Goal: Information Seeking & Learning: Find specific fact

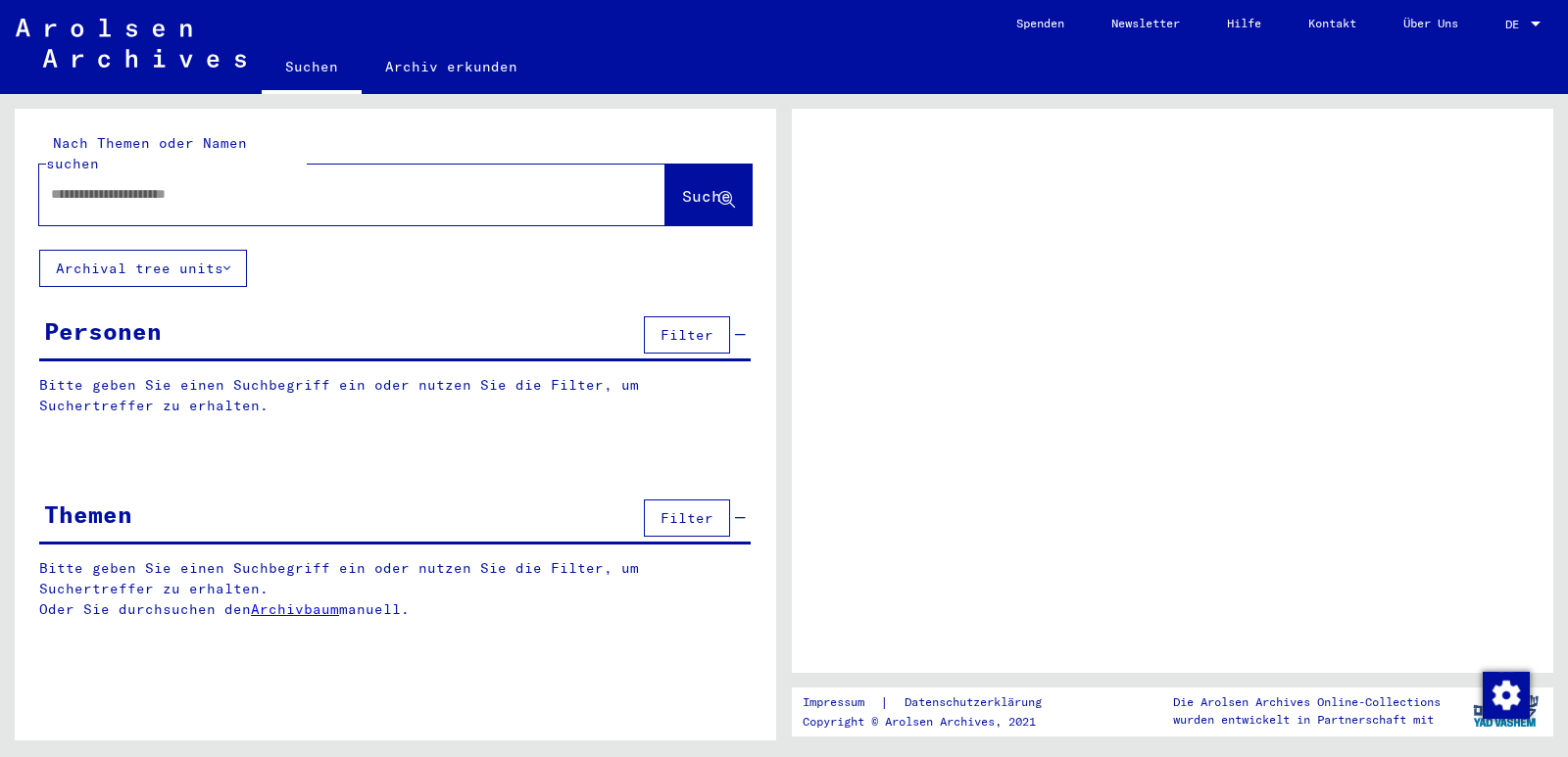
type input "******"
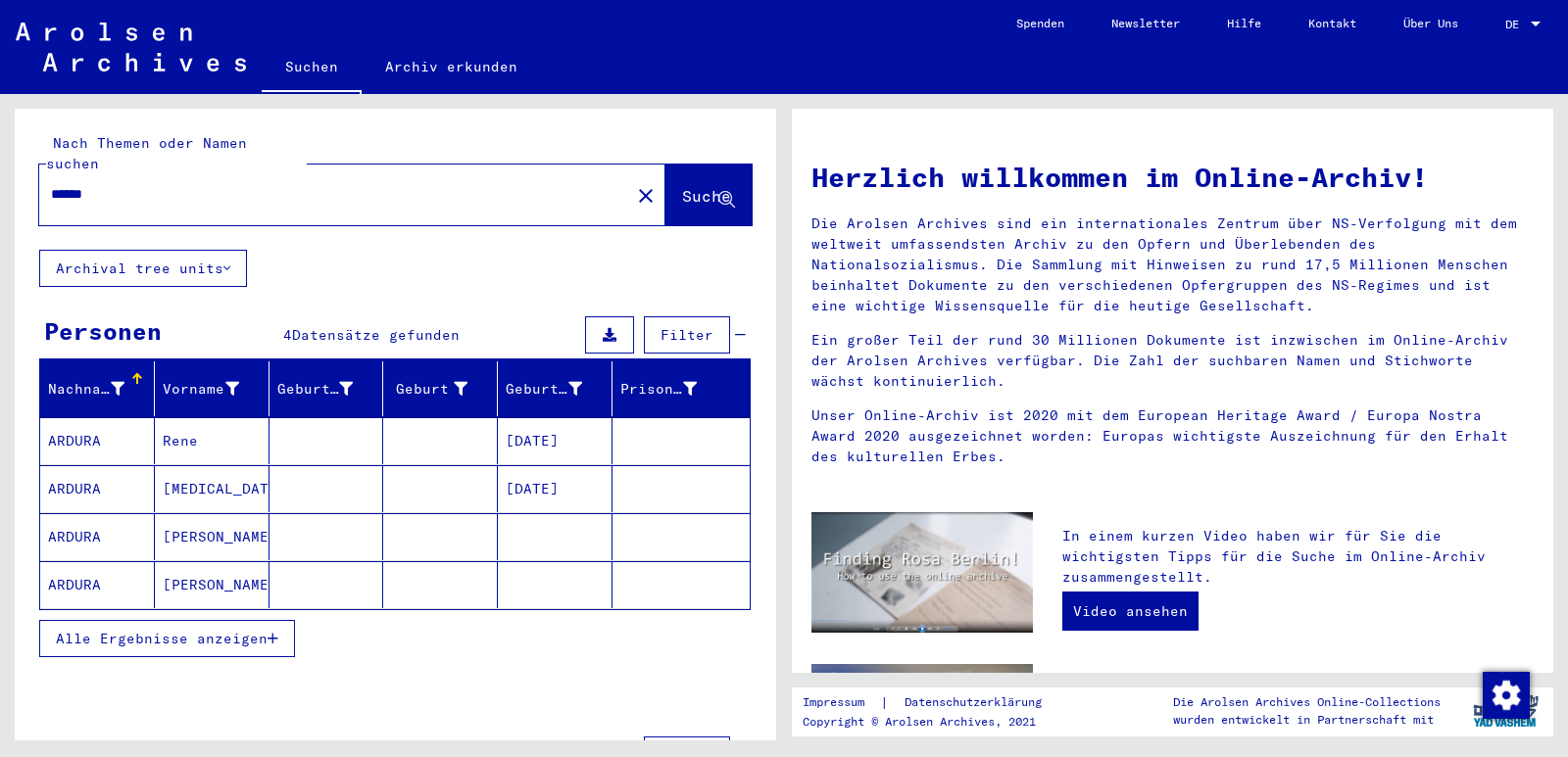
scroll to position [57, 0]
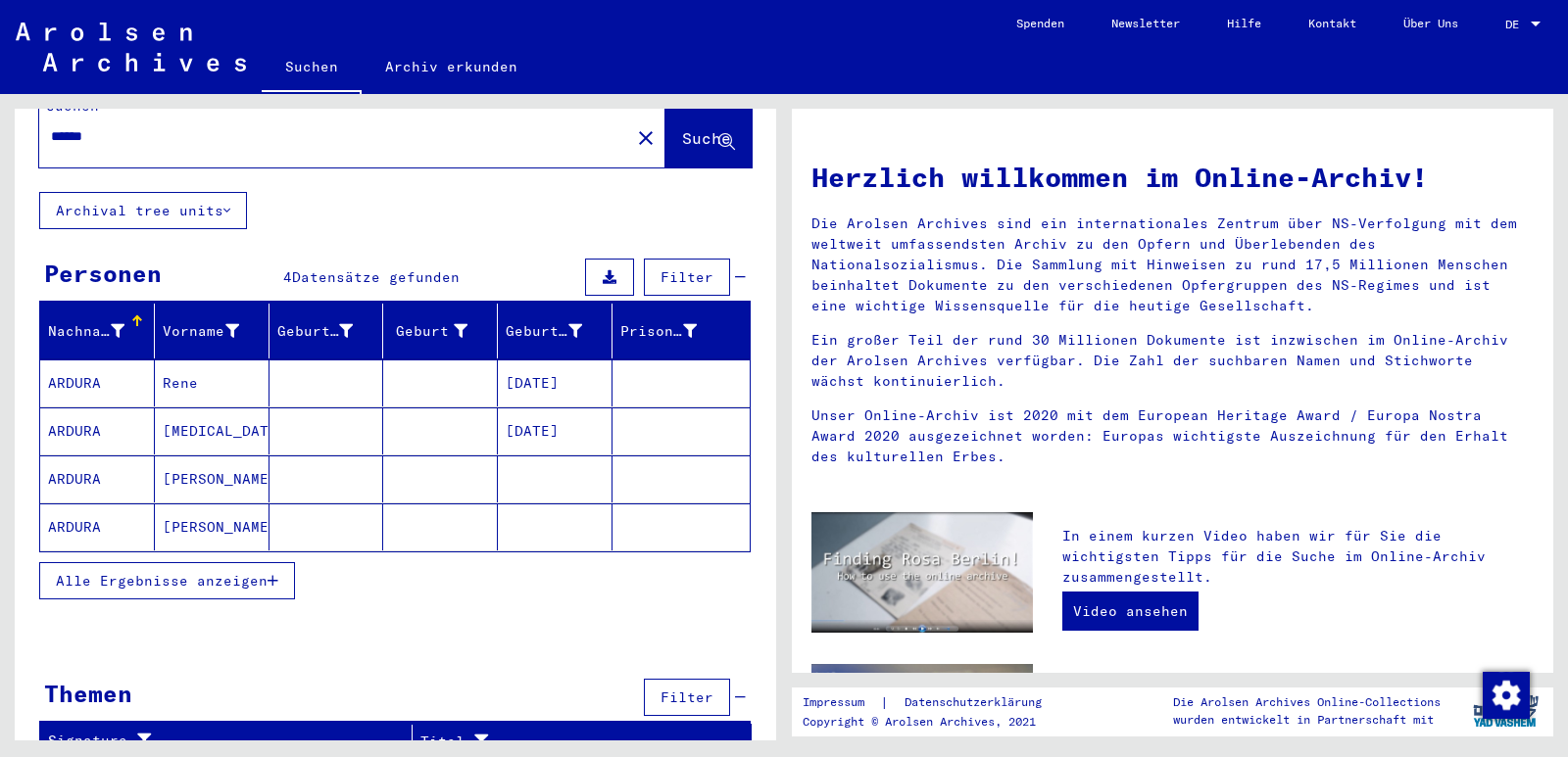
click at [77, 360] on mat-cell "ARDURA" at bounding box center [98, 382] width 115 height 47
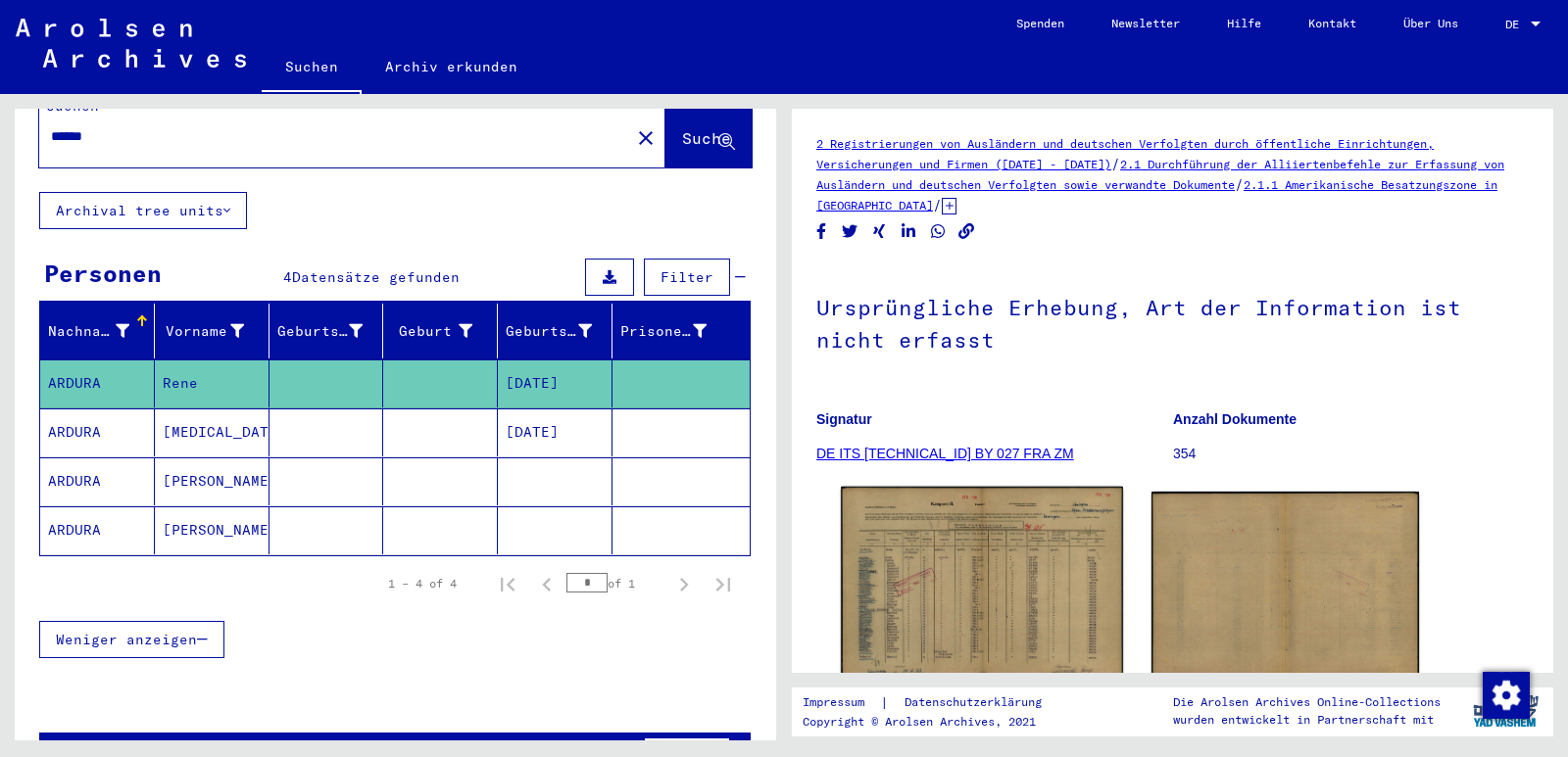
click at [1046, 606] on img at bounding box center [981, 587] width 281 height 200
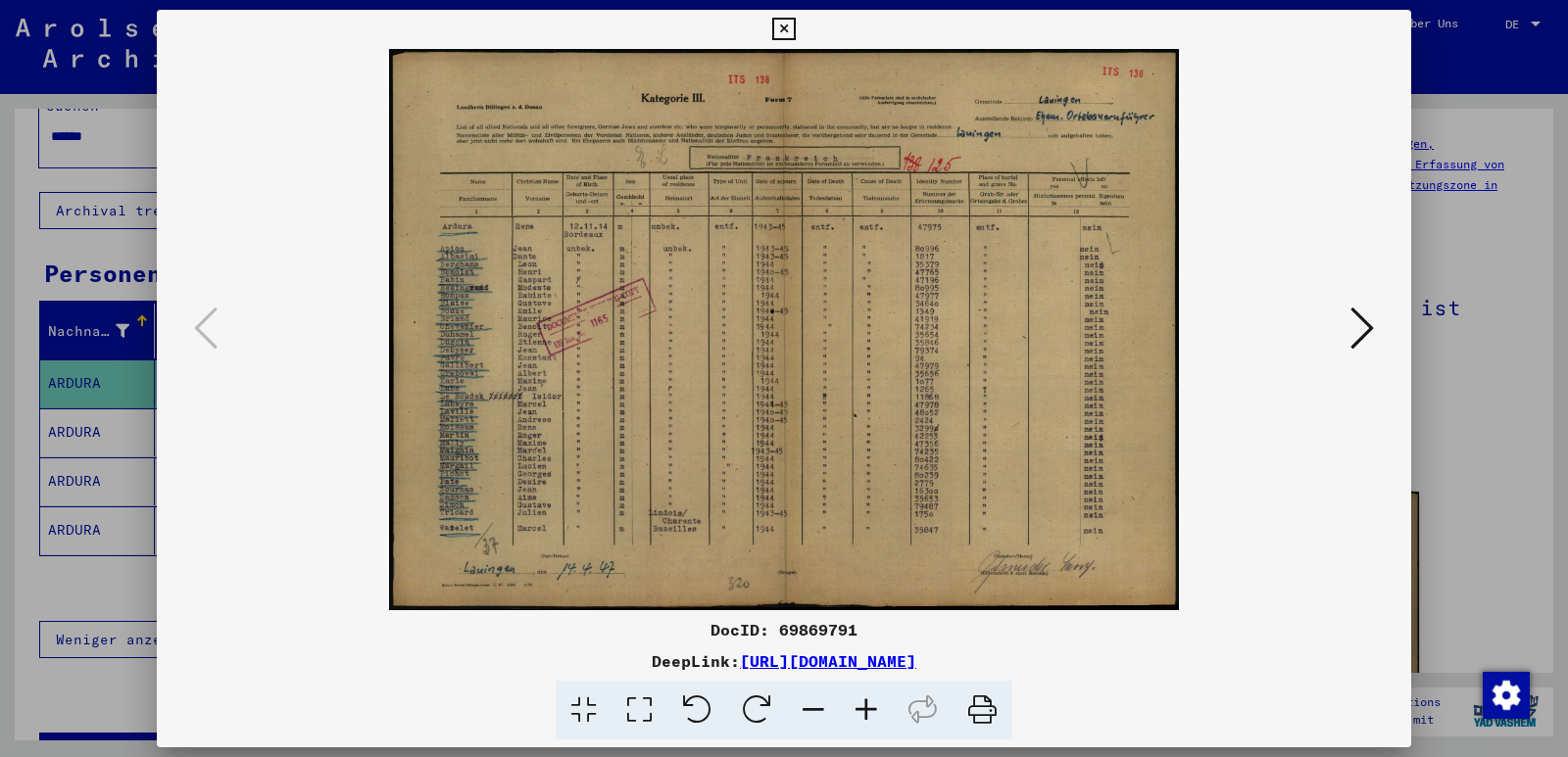
click at [864, 713] on icon at bounding box center [865, 710] width 53 height 59
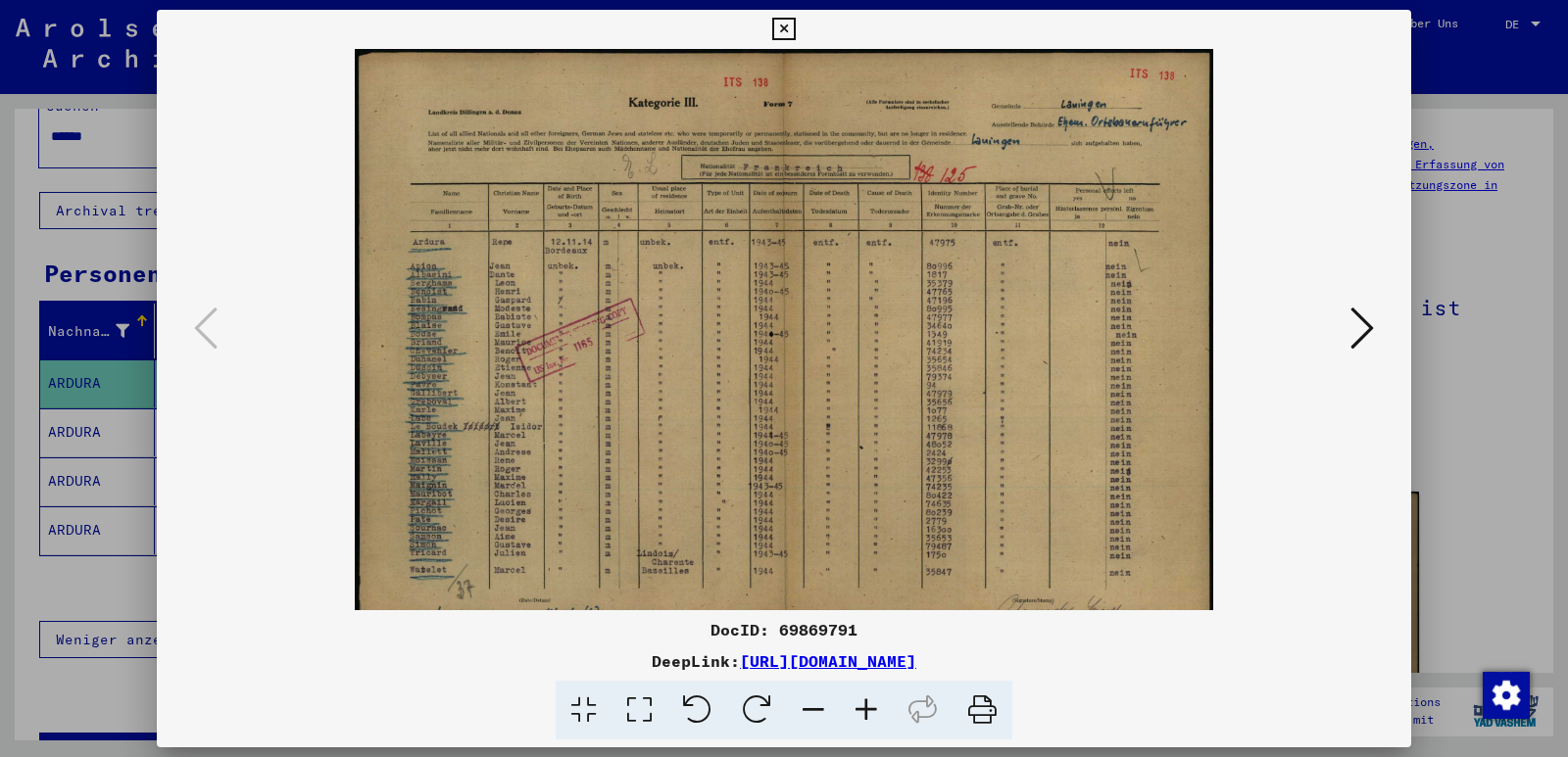
click at [864, 713] on icon at bounding box center [865, 710] width 53 height 59
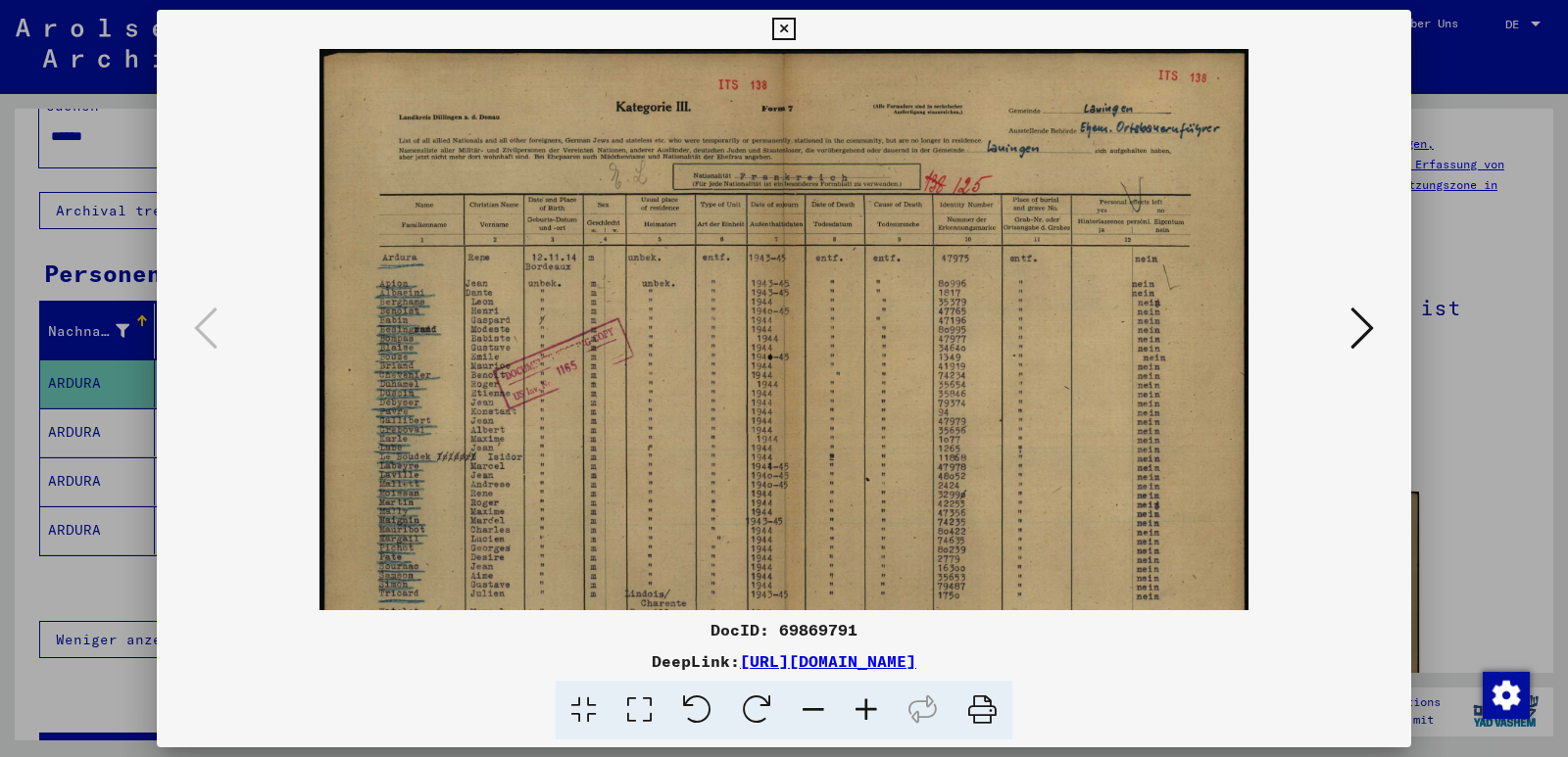
click at [864, 713] on icon at bounding box center [865, 710] width 53 height 59
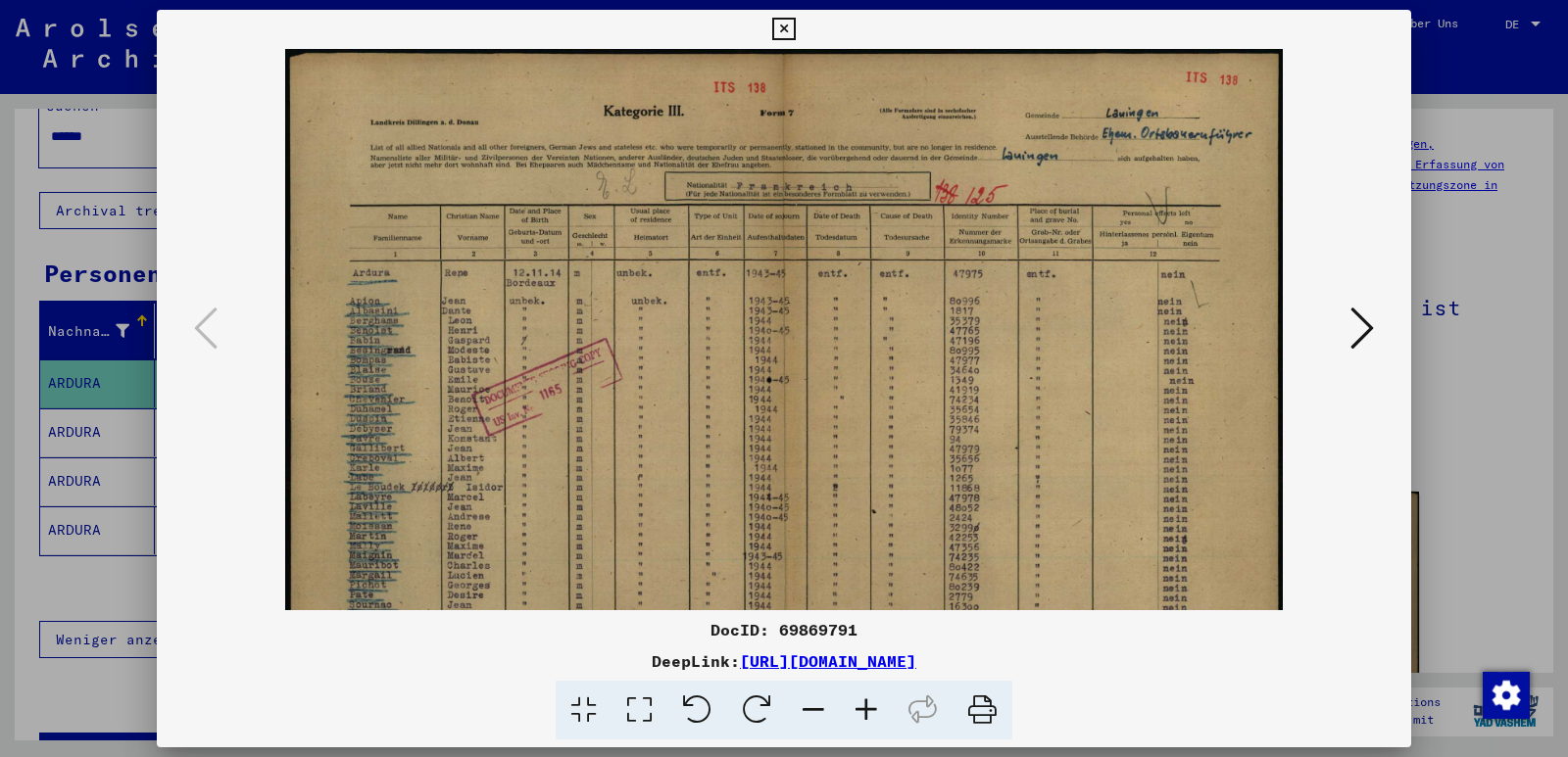
click at [864, 713] on icon at bounding box center [865, 710] width 53 height 59
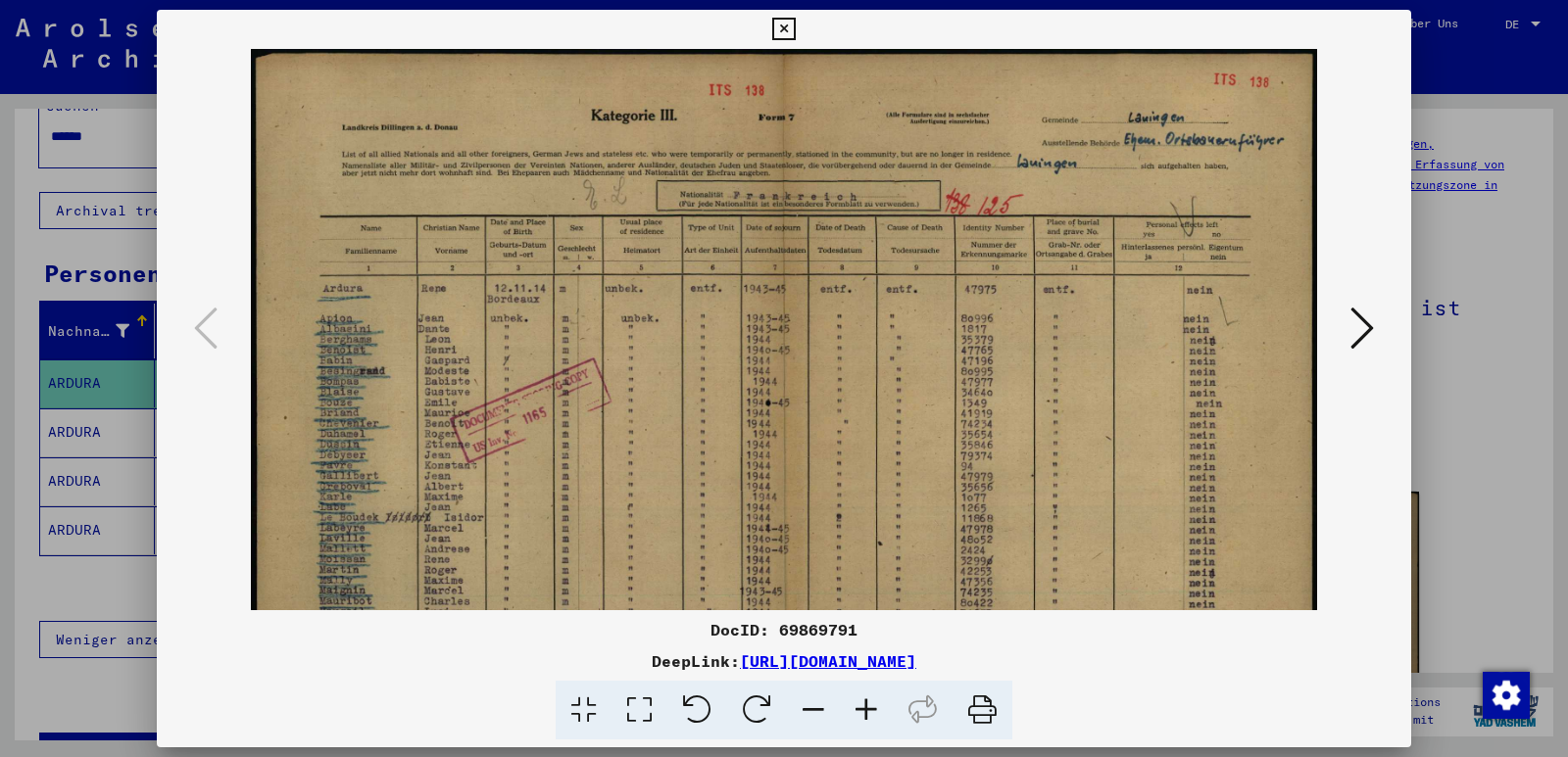
click at [864, 713] on icon at bounding box center [865, 710] width 53 height 59
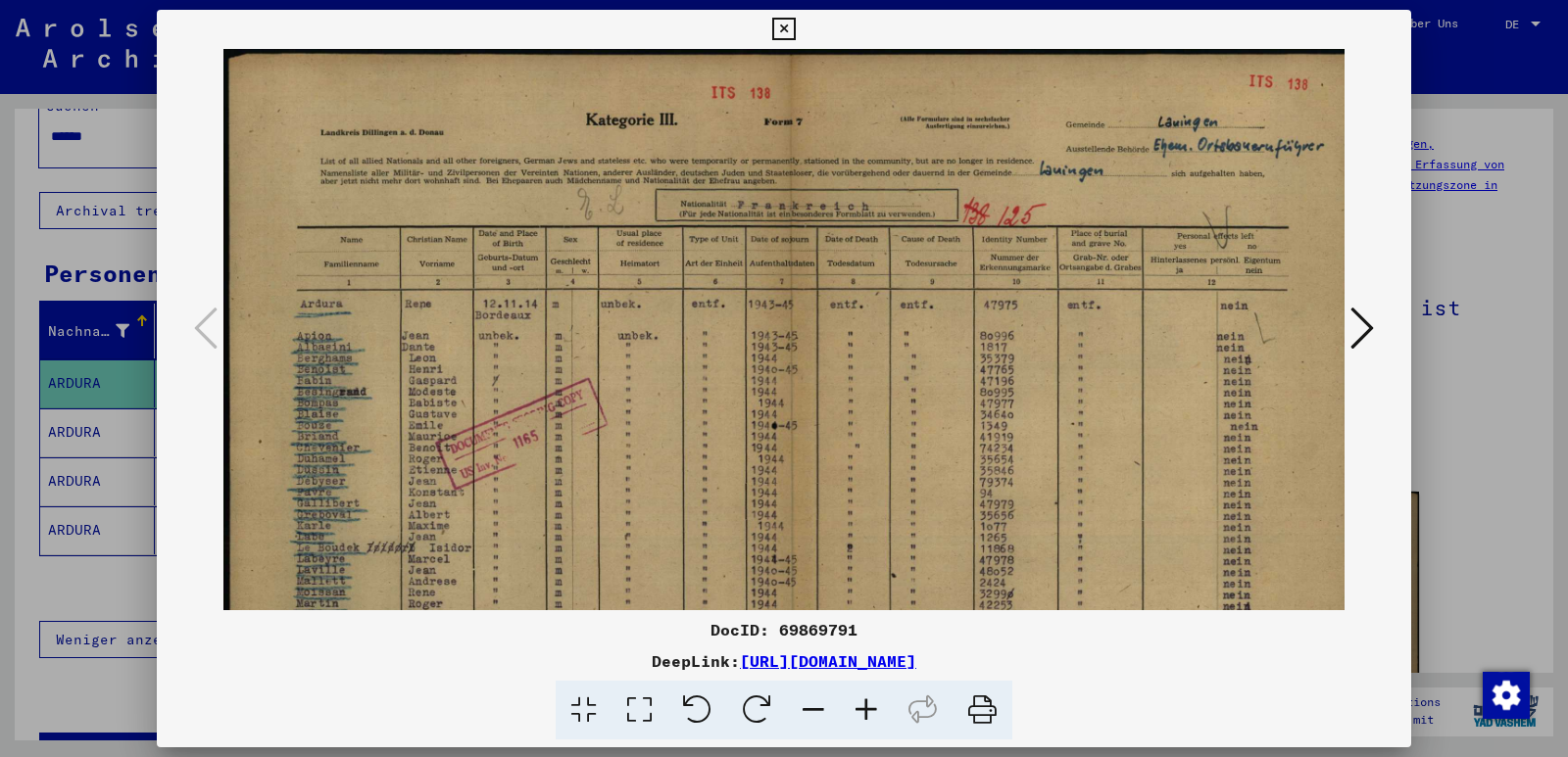
click at [1365, 322] on icon at bounding box center [1363, 328] width 24 height 47
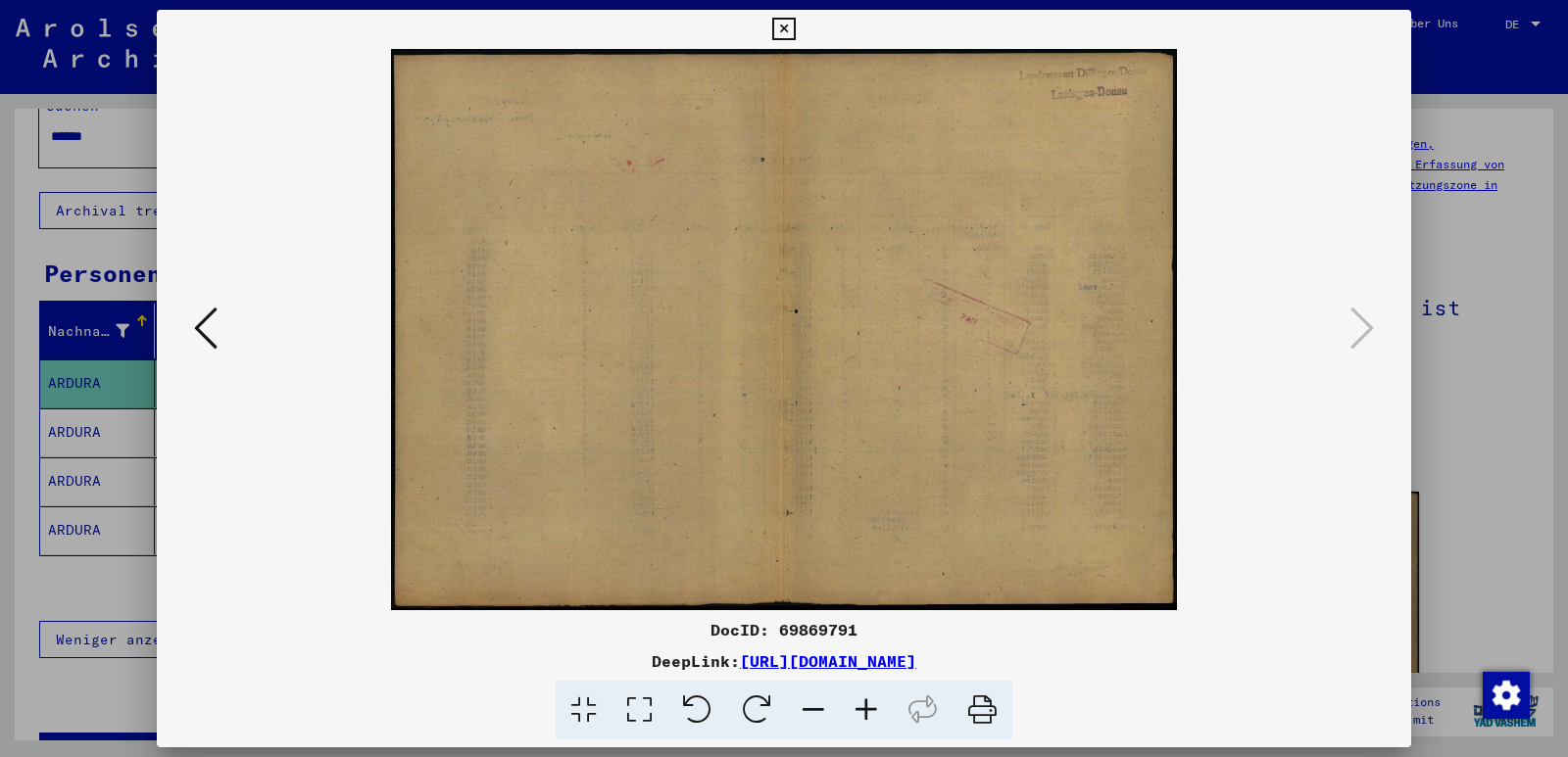
click at [192, 338] on button at bounding box center [206, 330] width 36 height 55
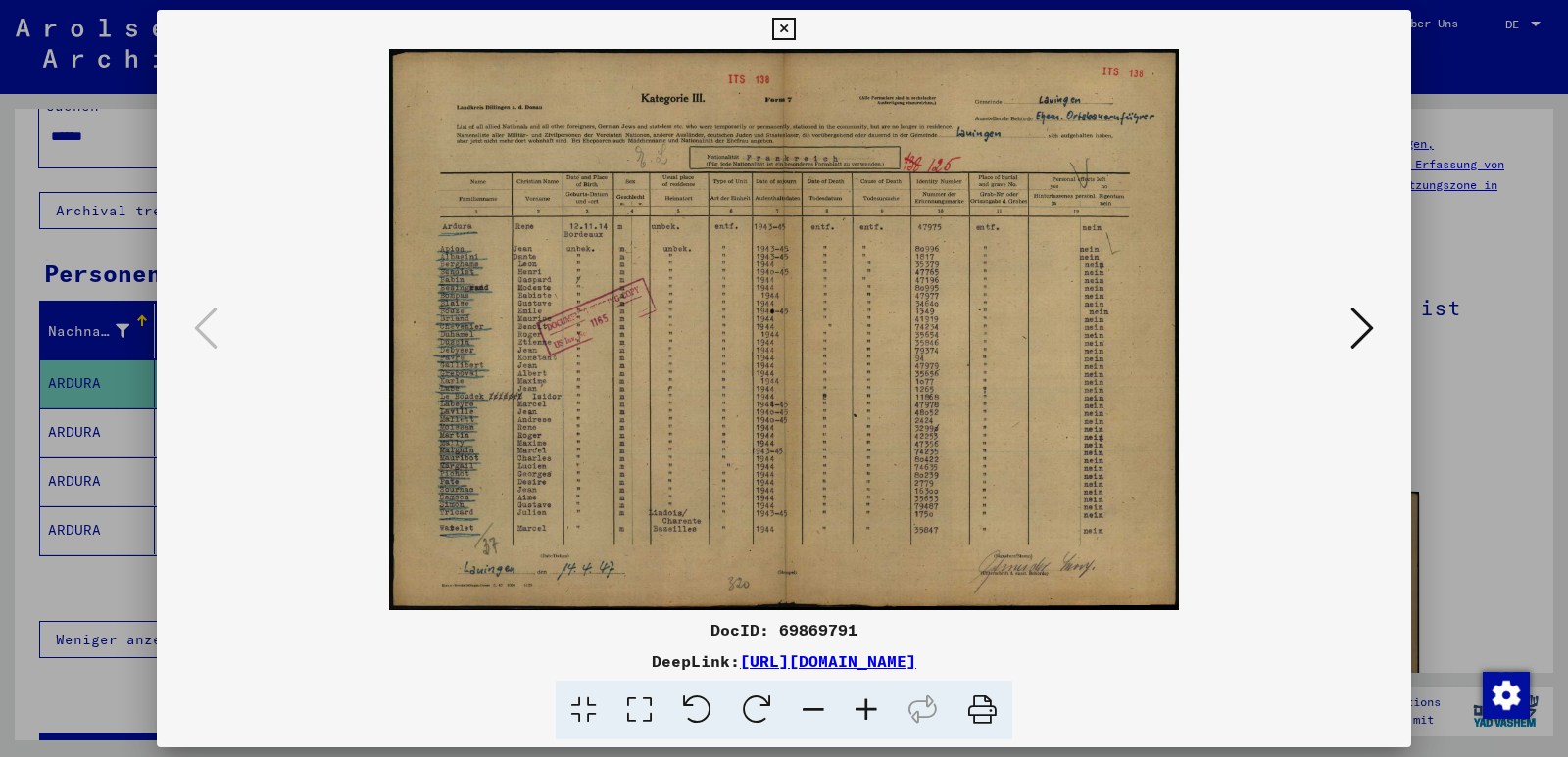
click at [989, 707] on icon at bounding box center [982, 710] width 59 height 59
click at [787, 28] on icon at bounding box center [783, 30] width 23 height 24
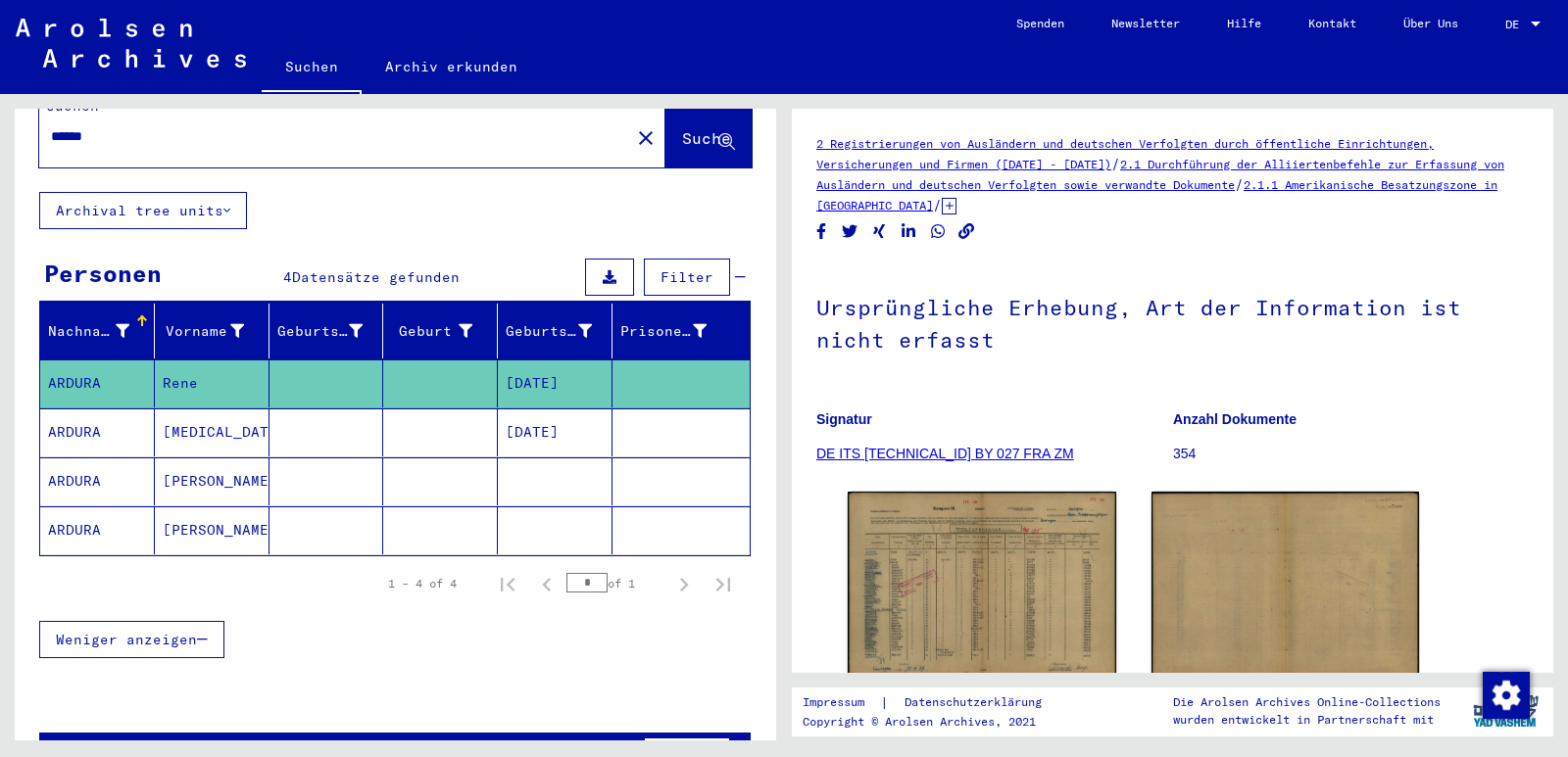
click at [86, 425] on mat-cell "ARDURA" at bounding box center [98, 432] width 115 height 48
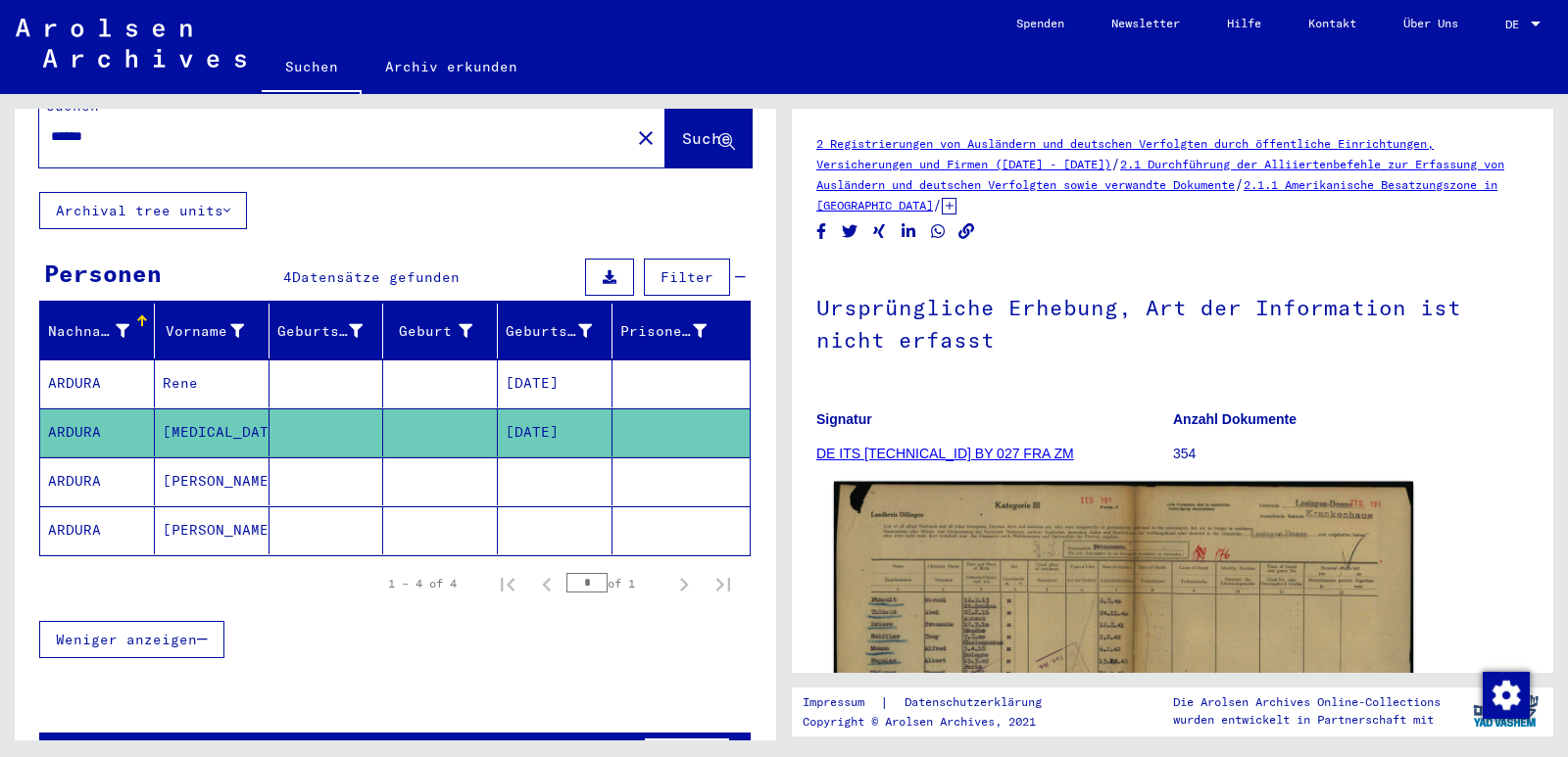
click at [1006, 570] on img at bounding box center [1123, 688] width 579 height 412
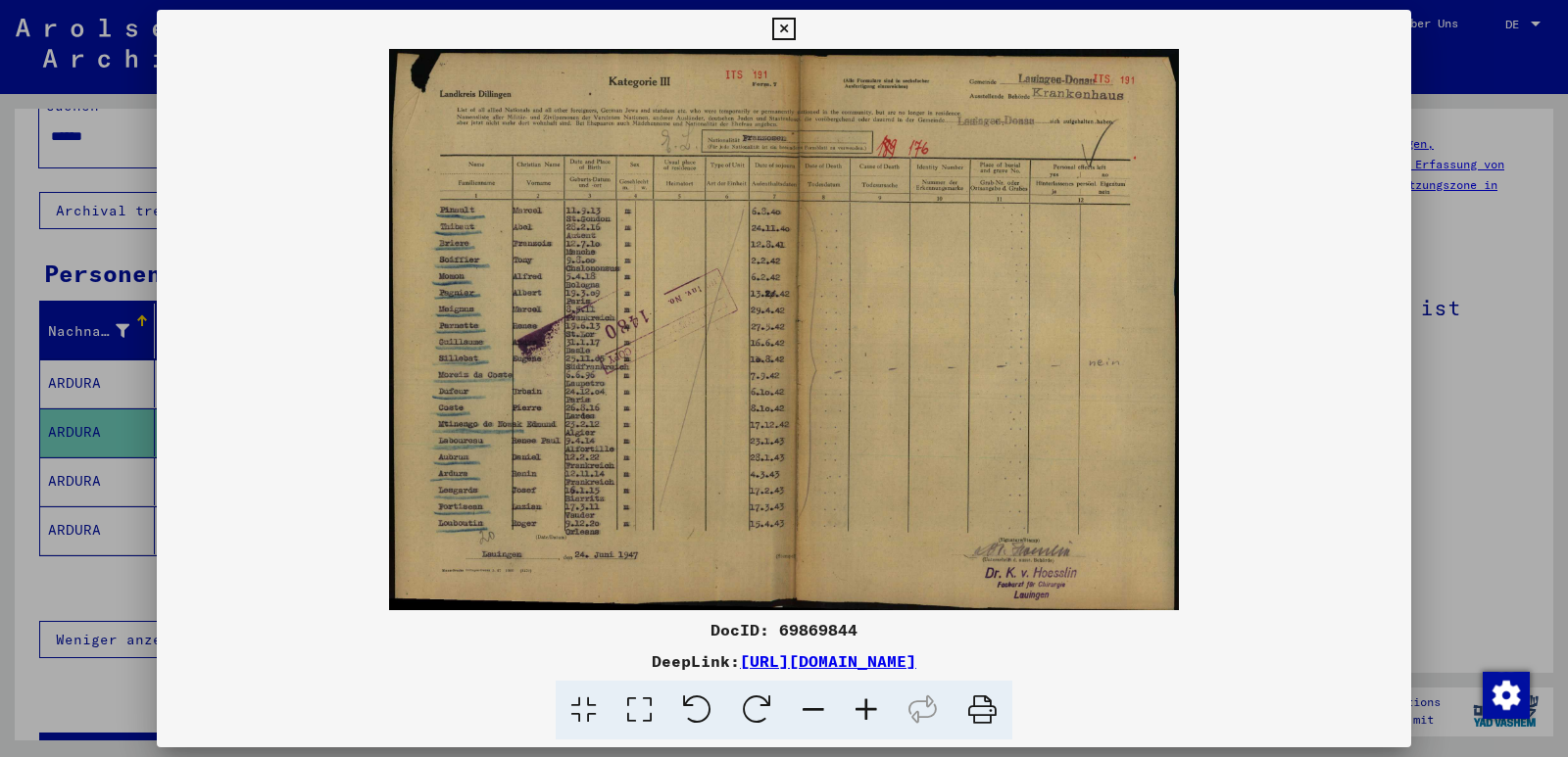
click at [861, 704] on icon at bounding box center [865, 710] width 53 height 59
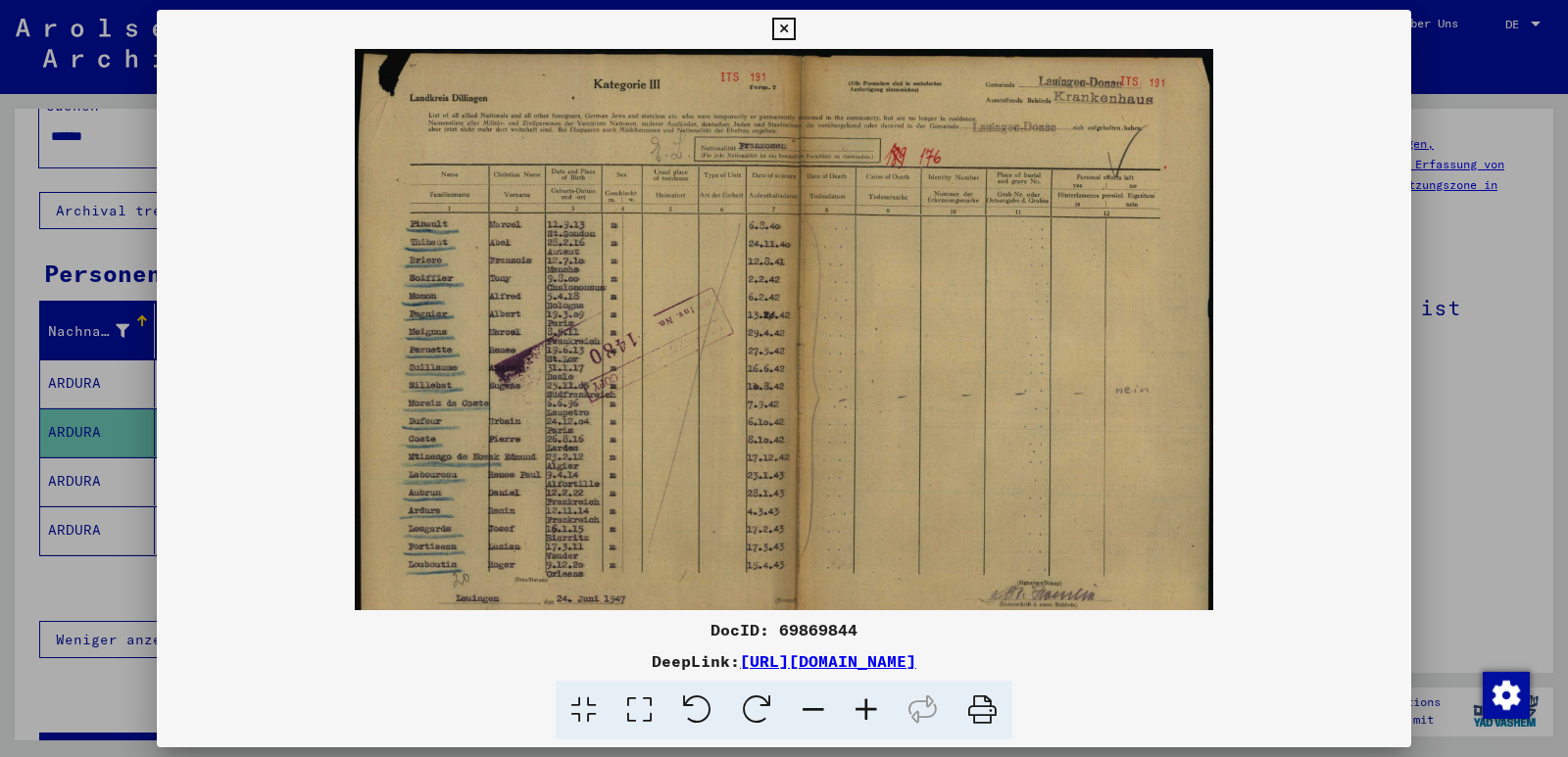
click at [861, 704] on icon at bounding box center [865, 710] width 53 height 59
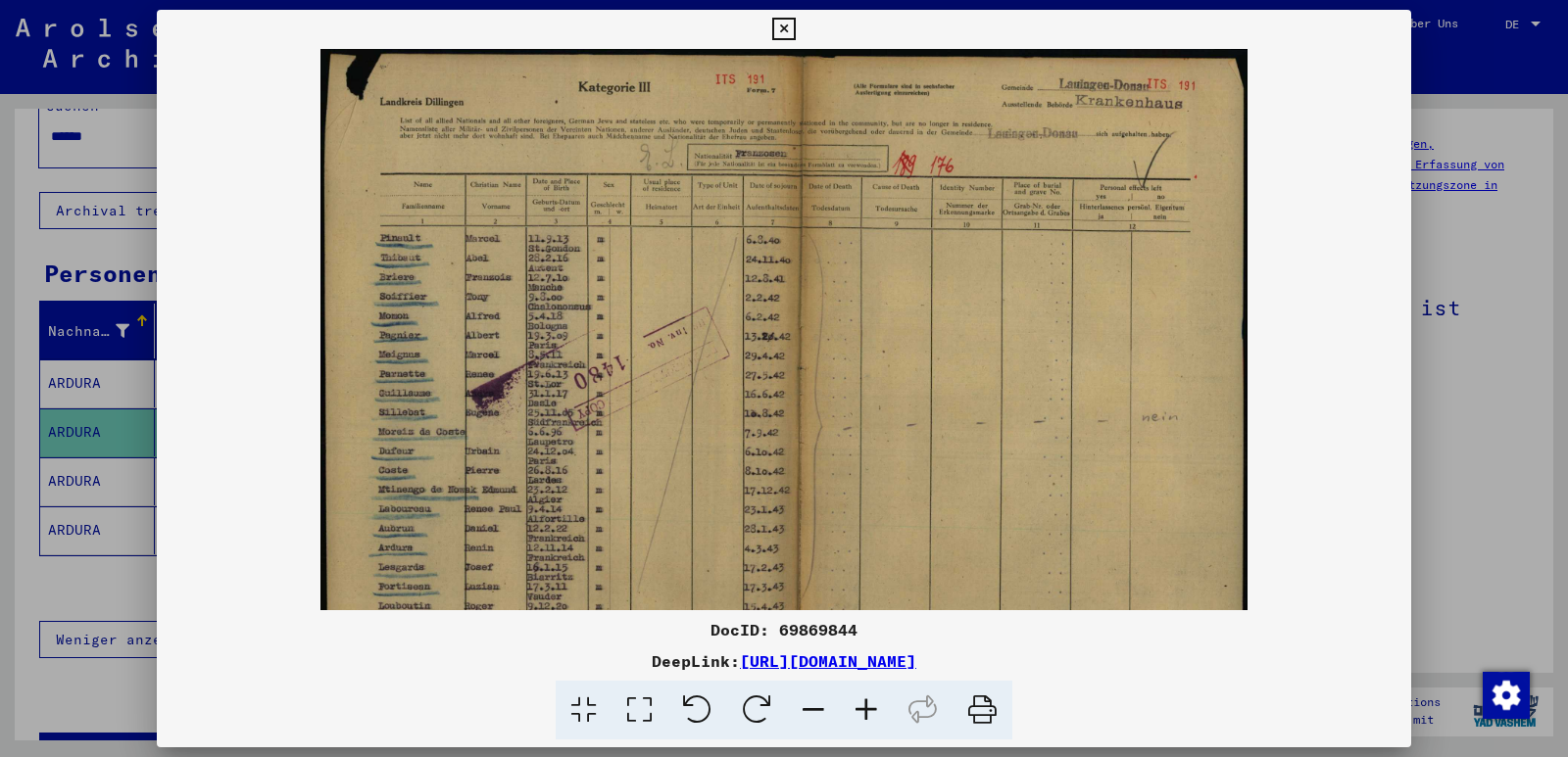
click at [861, 704] on icon at bounding box center [865, 710] width 53 height 59
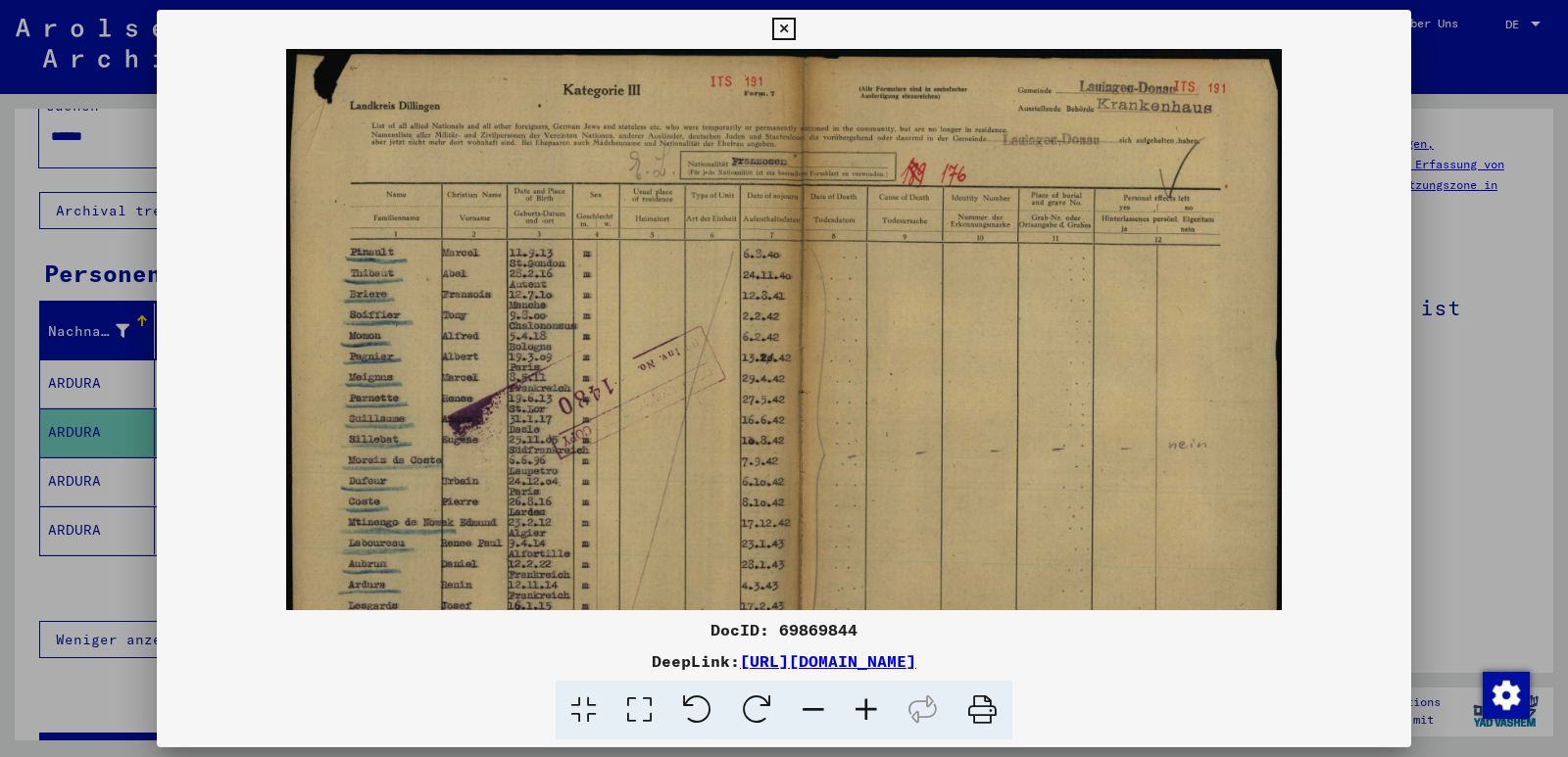
click at [861, 704] on icon at bounding box center [865, 710] width 53 height 59
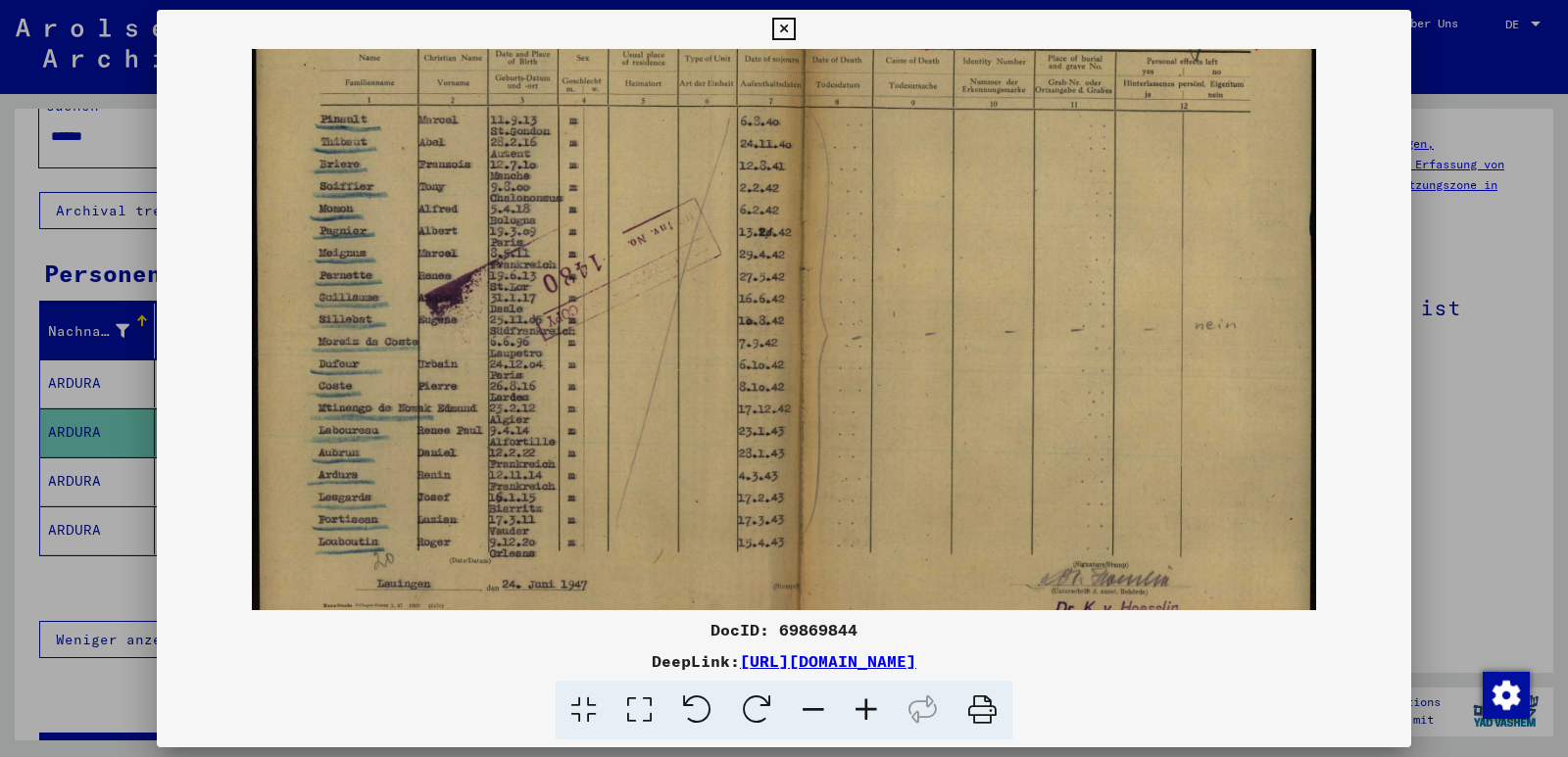
scroll to position [196, 0]
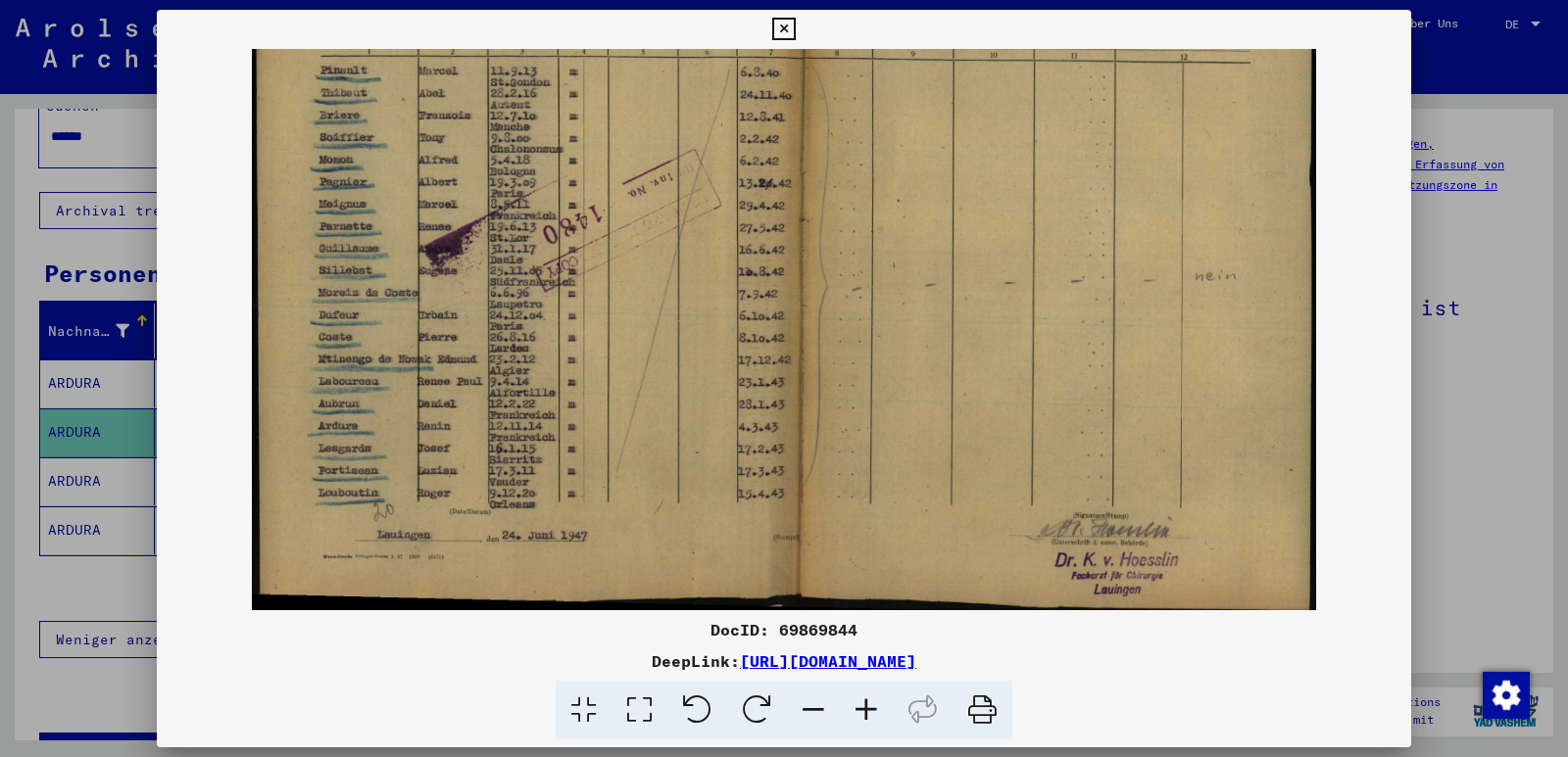
drag, startPoint x: 749, startPoint y: 553, endPoint x: 774, endPoint y: 328, distance: 226.4
click at [774, 328] on img at bounding box center [784, 232] width 1064 height 757
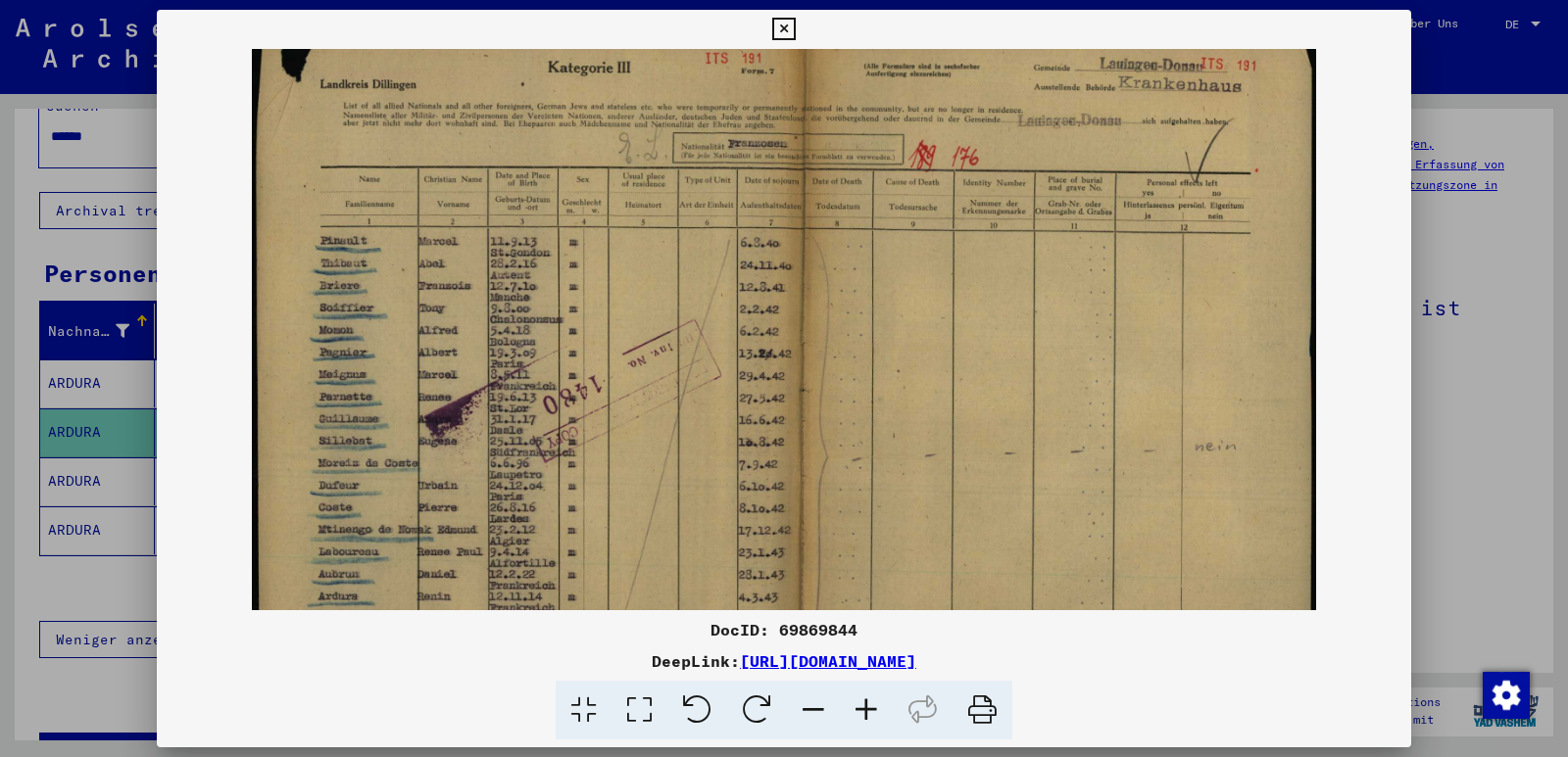
scroll to position [0, 0]
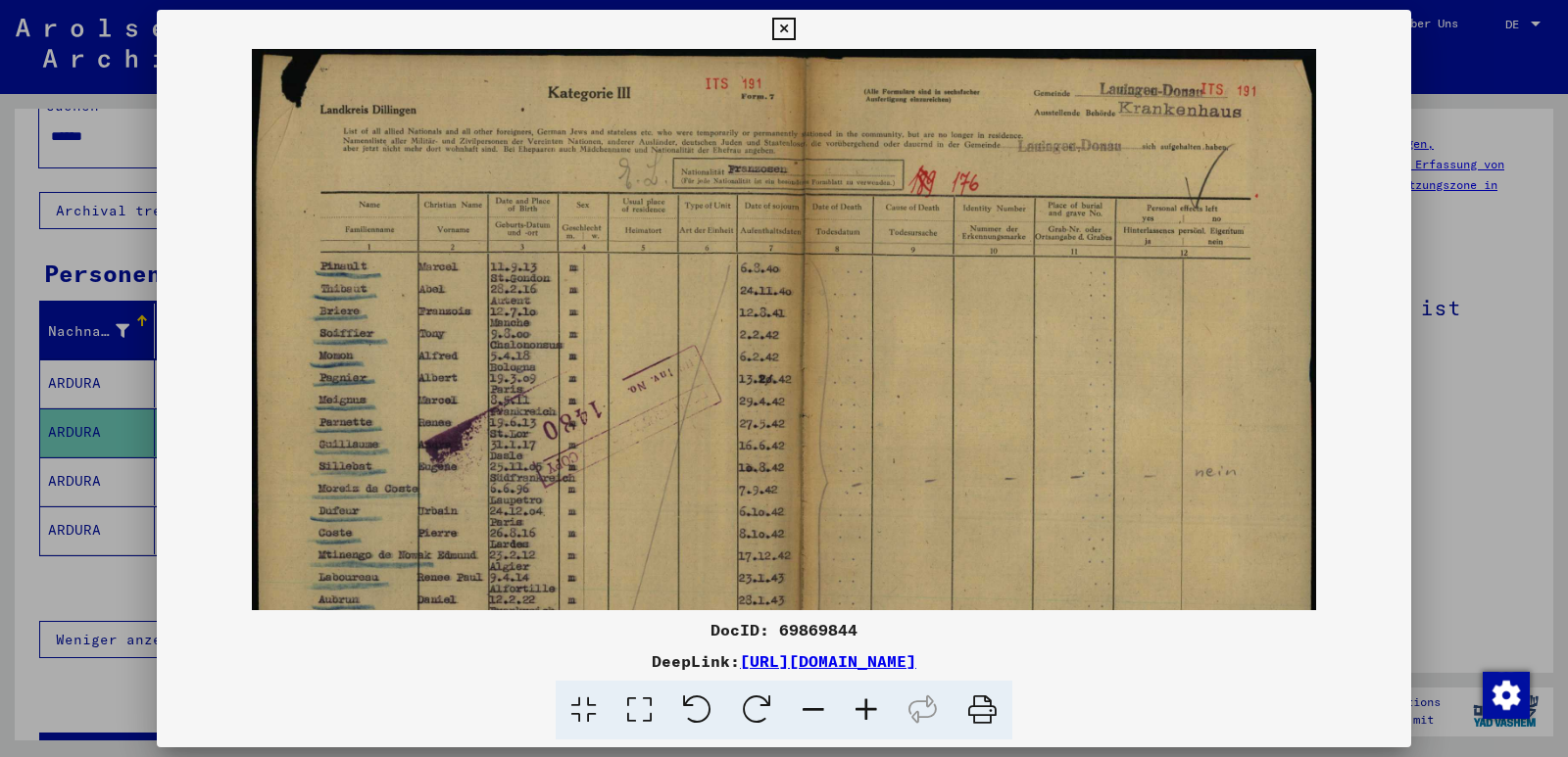
drag, startPoint x: 879, startPoint y: 134, endPoint x: 866, endPoint y: 407, distance: 273.3
click at [866, 407] on img at bounding box center [784, 427] width 1064 height 757
click at [792, 28] on icon at bounding box center [783, 30] width 23 height 24
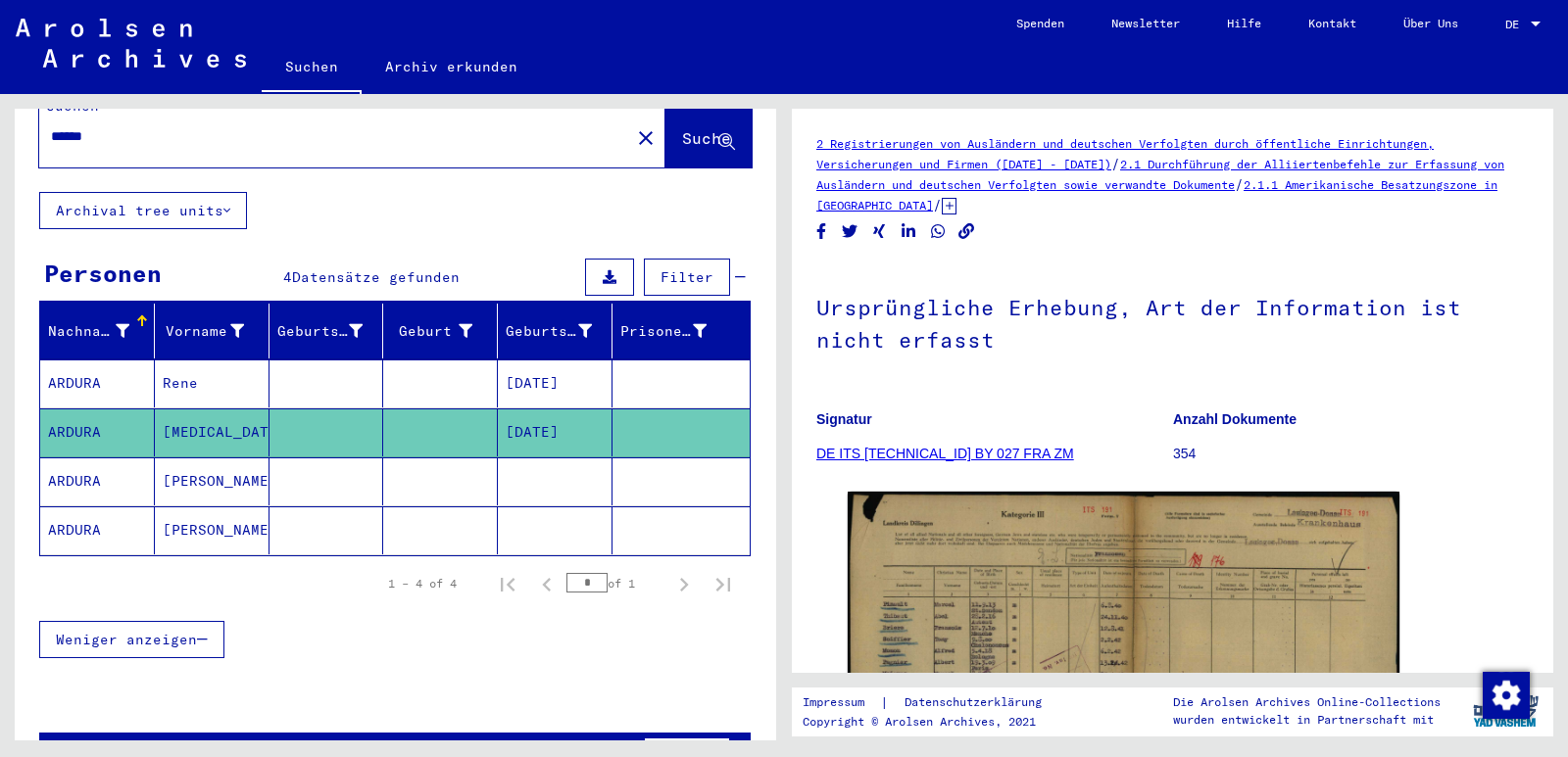
click at [72, 465] on mat-cell "ARDURA" at bounding box center [98, 482] width 115 height 48
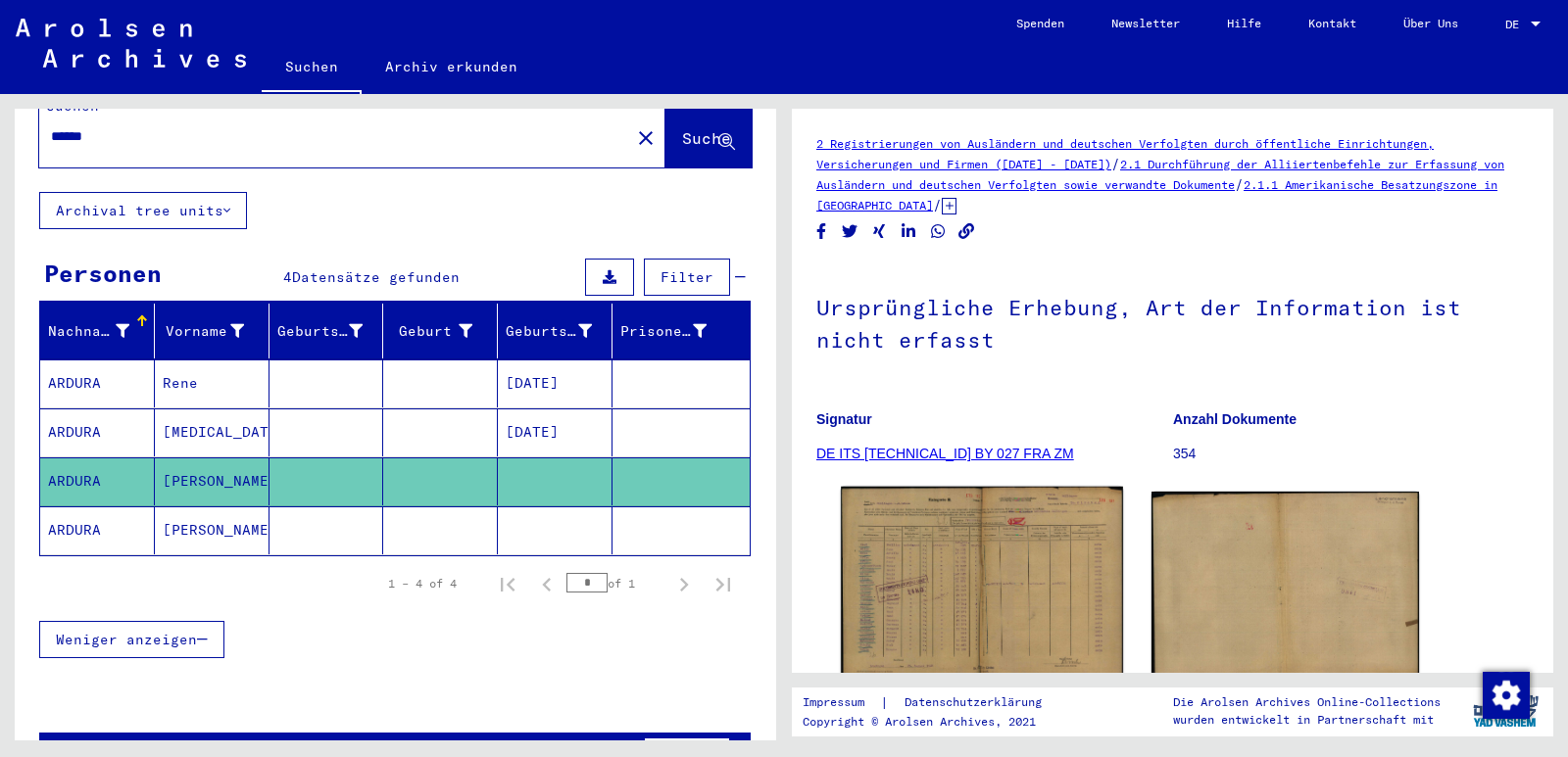
click at [930, 569] on img at bounding box center [981, 586] width 281 height 198
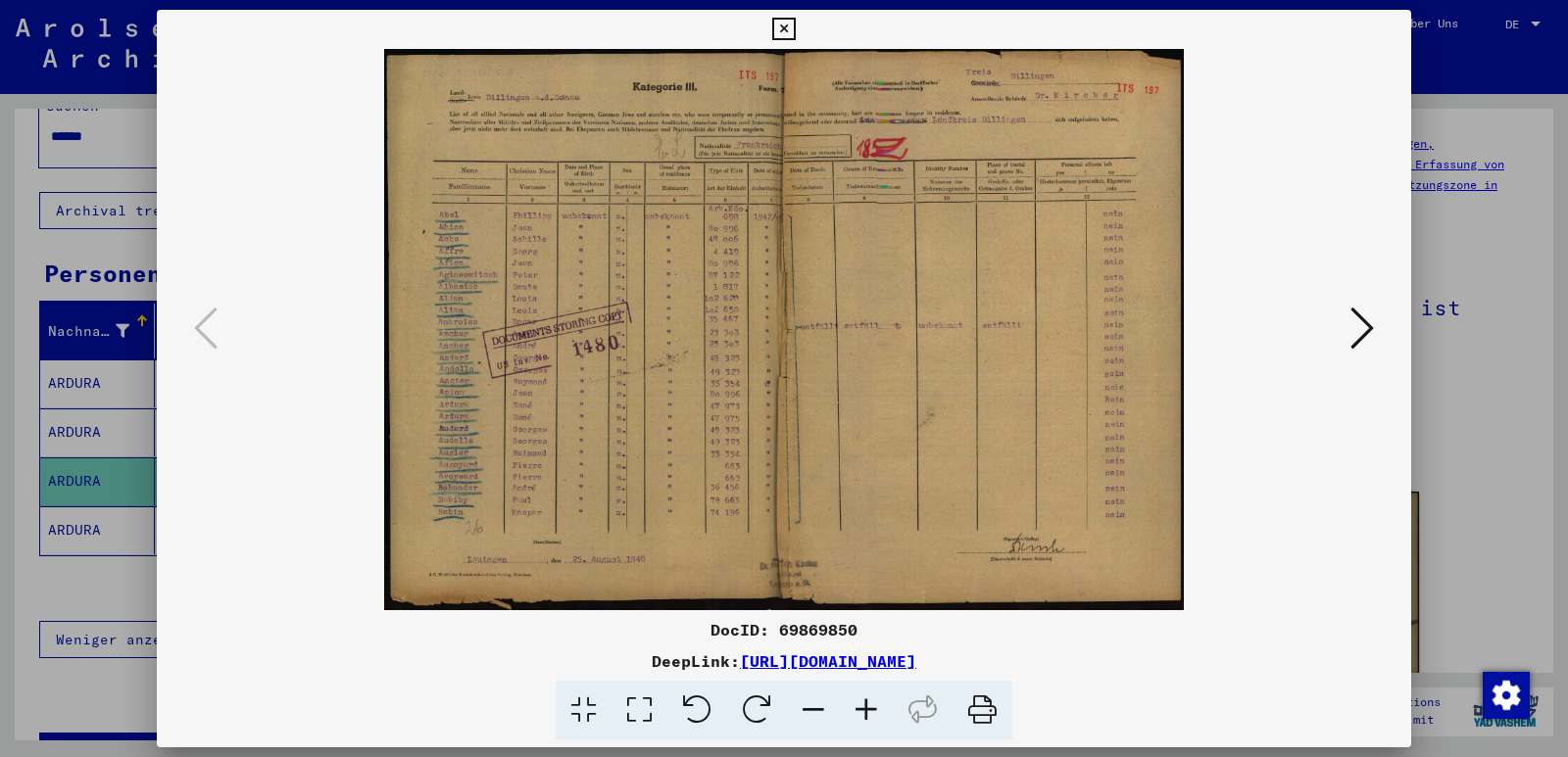
click at [868, 708] on icon at bounding box center [865, 710] width 53 height 59
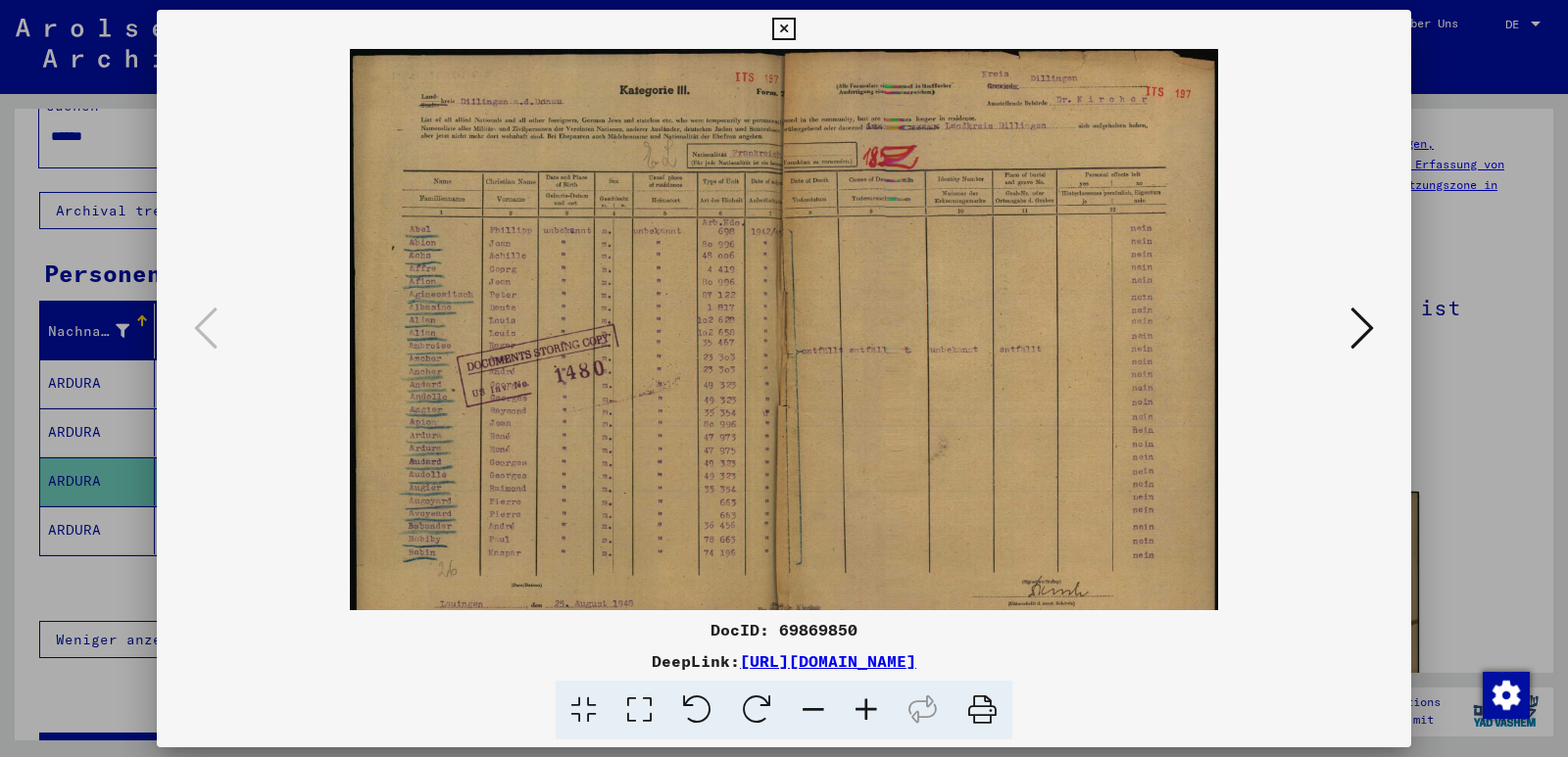
click at [868, 708] on icon at bounding box center [865, 710] width 53 height 59
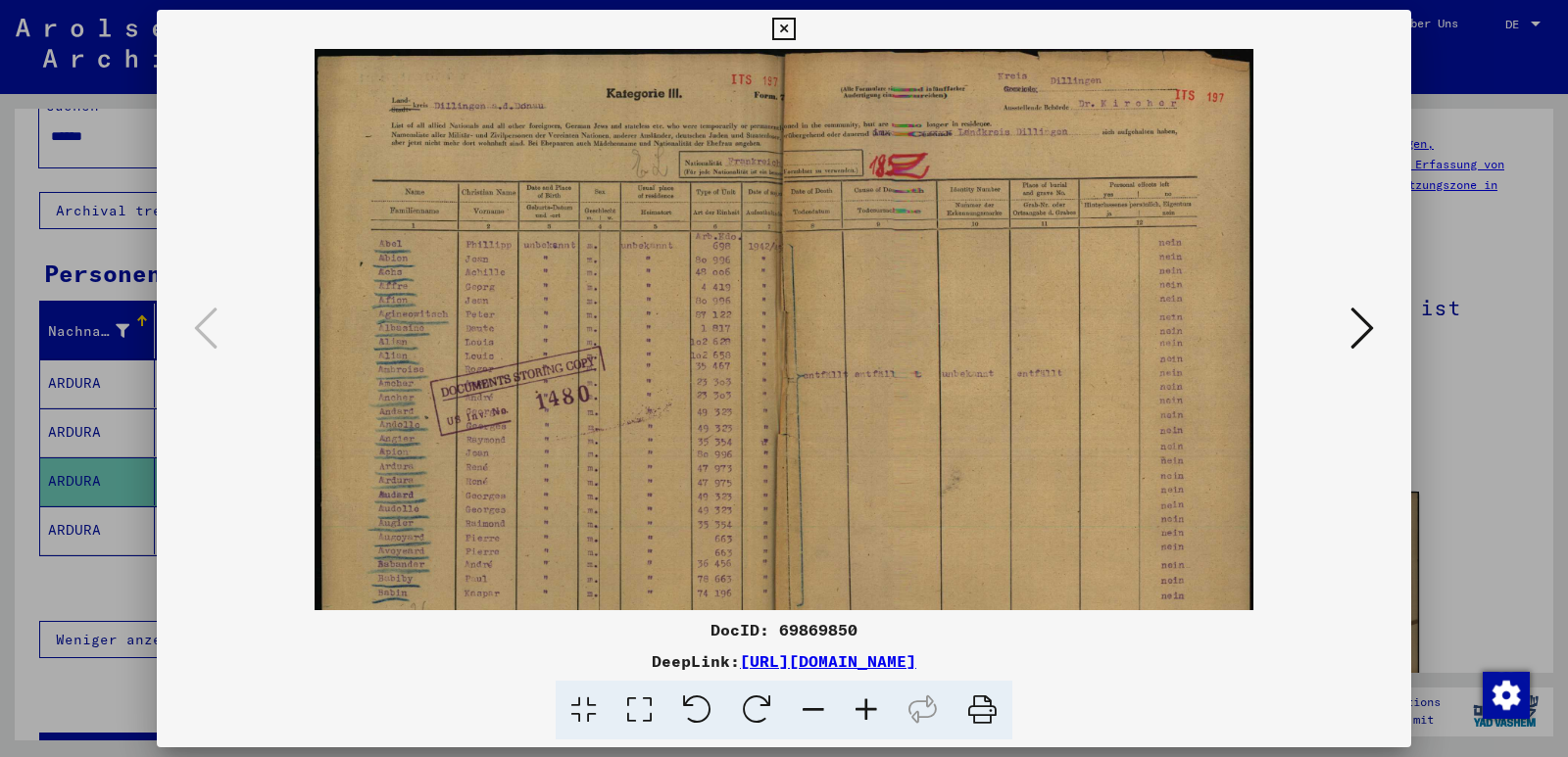
click at [868, 708] on icon at bounding box center [865, 710] width 53 height 59
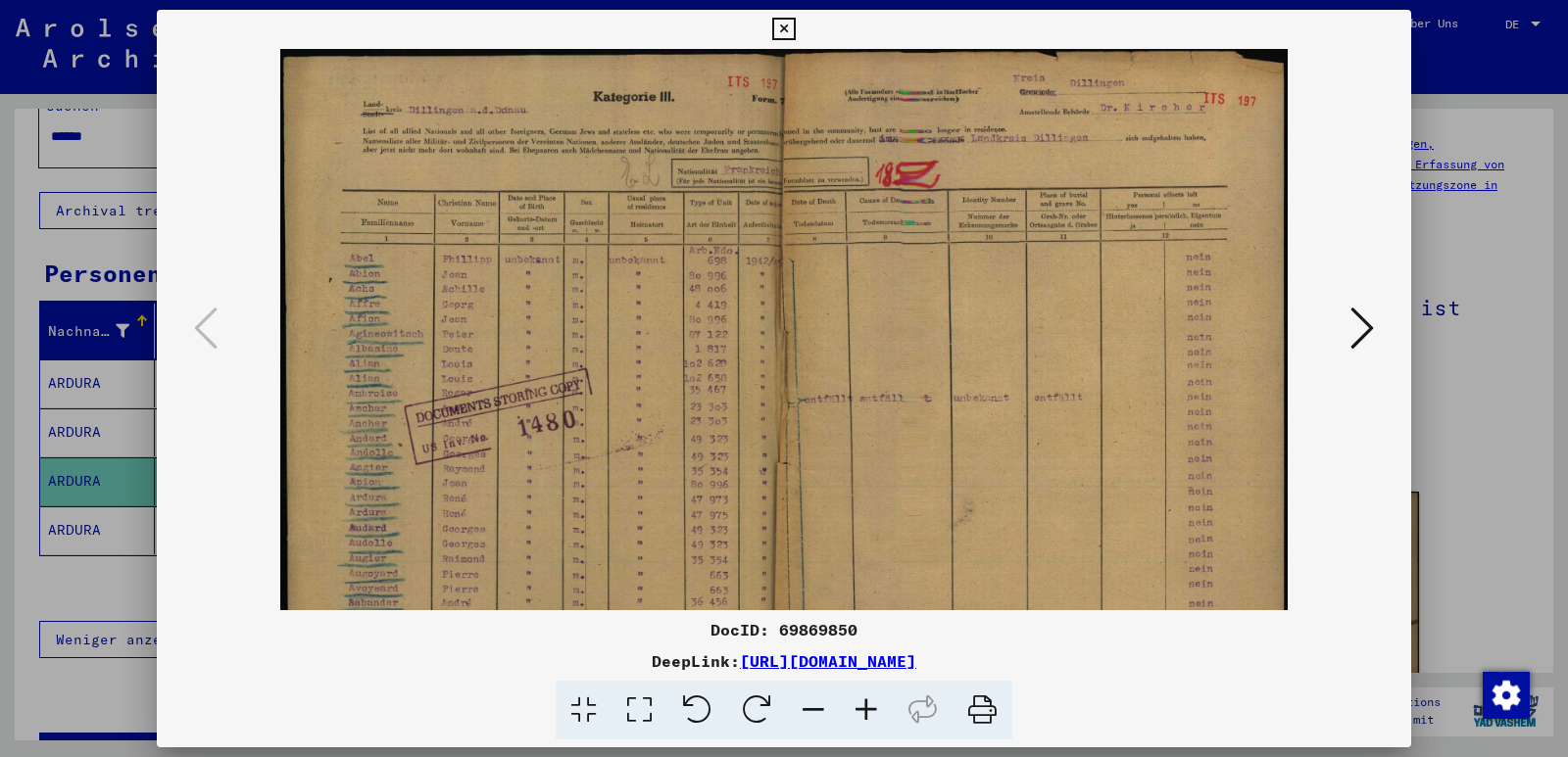
click at [868, 708] on icon at bounding box center [865, 710] width 53 height 59
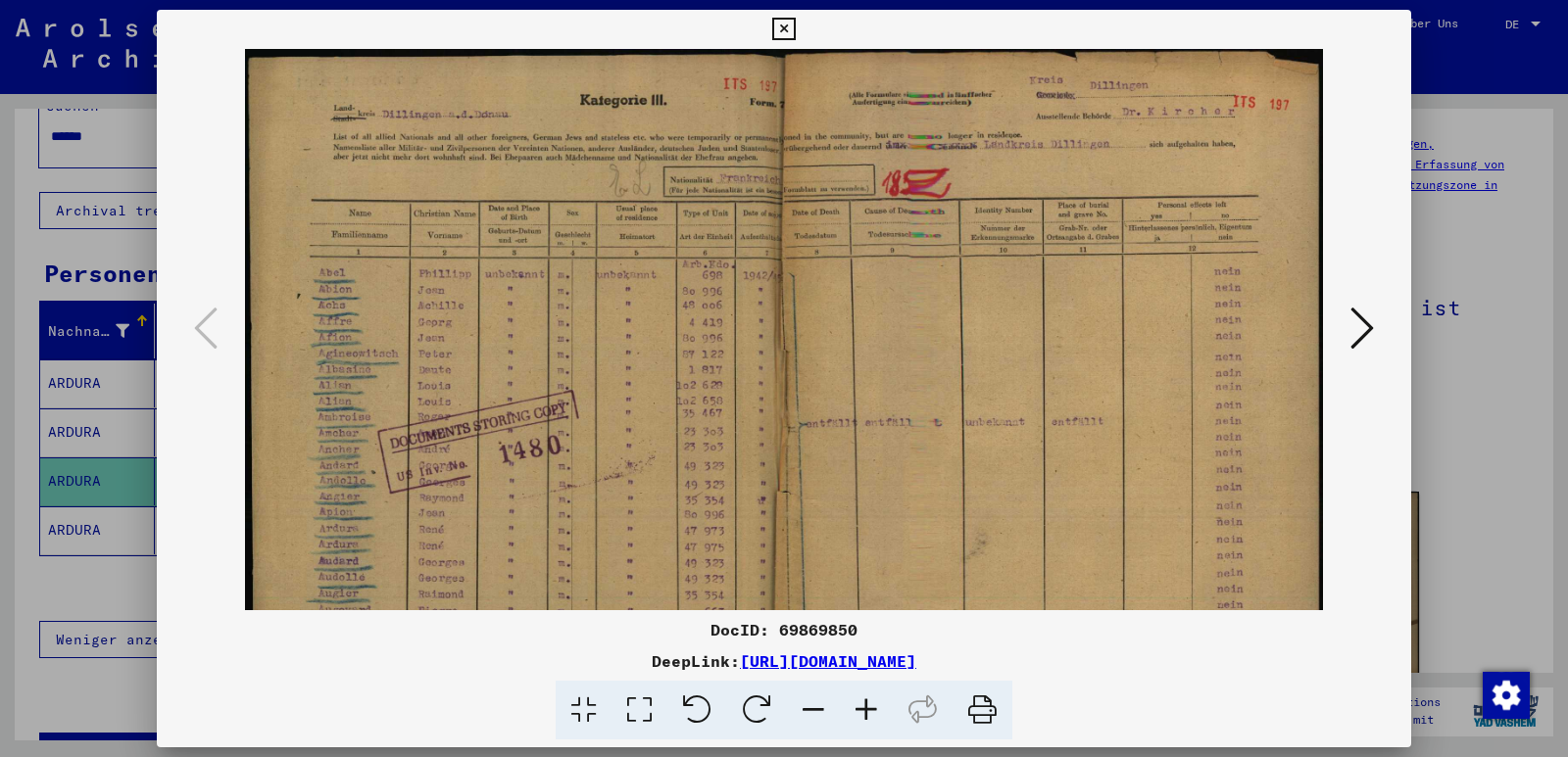
click at [868, 708] on icon at bounding box center [865, 710] width 53 height 59
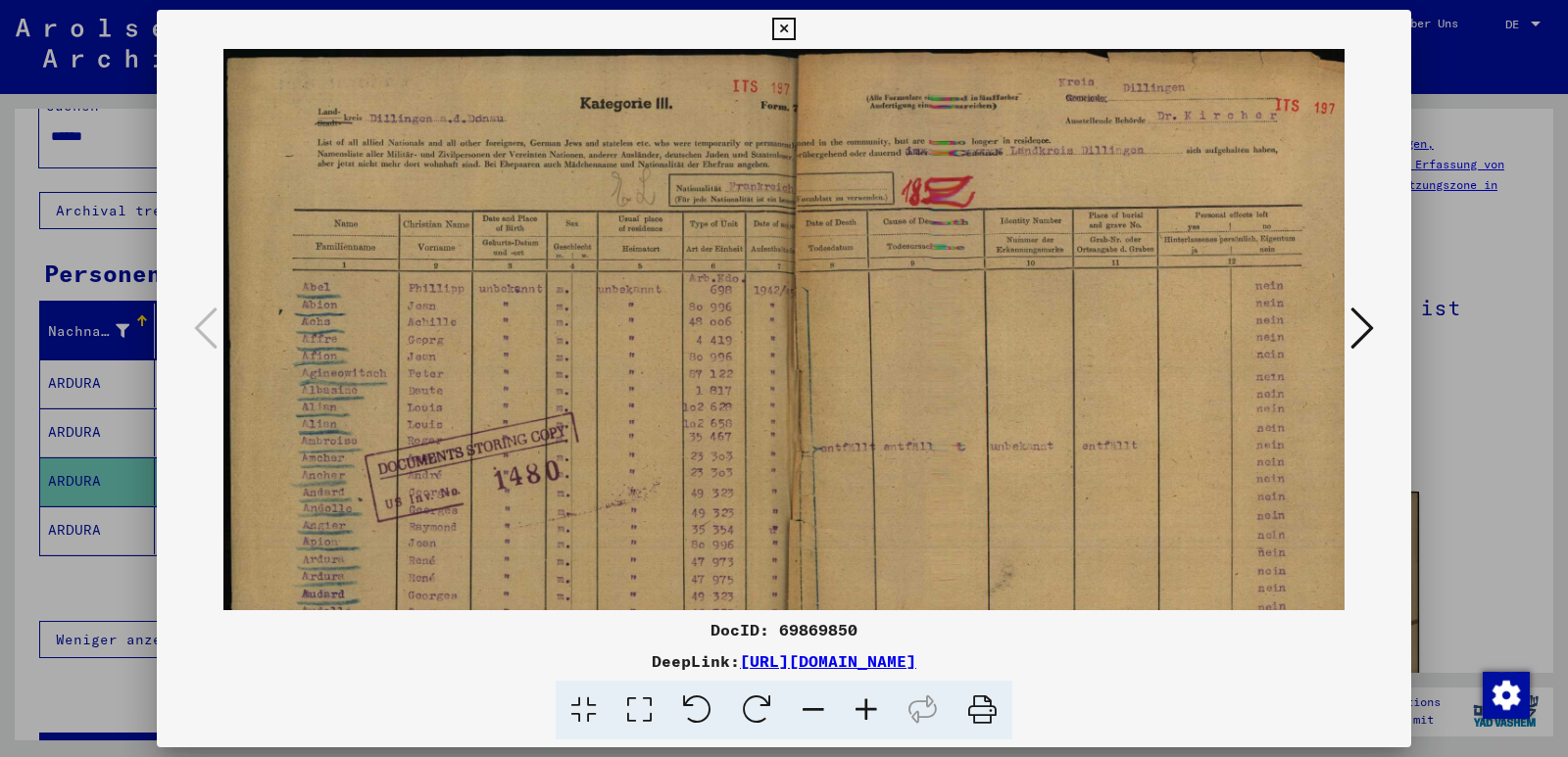
click at [868, 708] on icon at bounding box center [865, 710] width 53 height 59
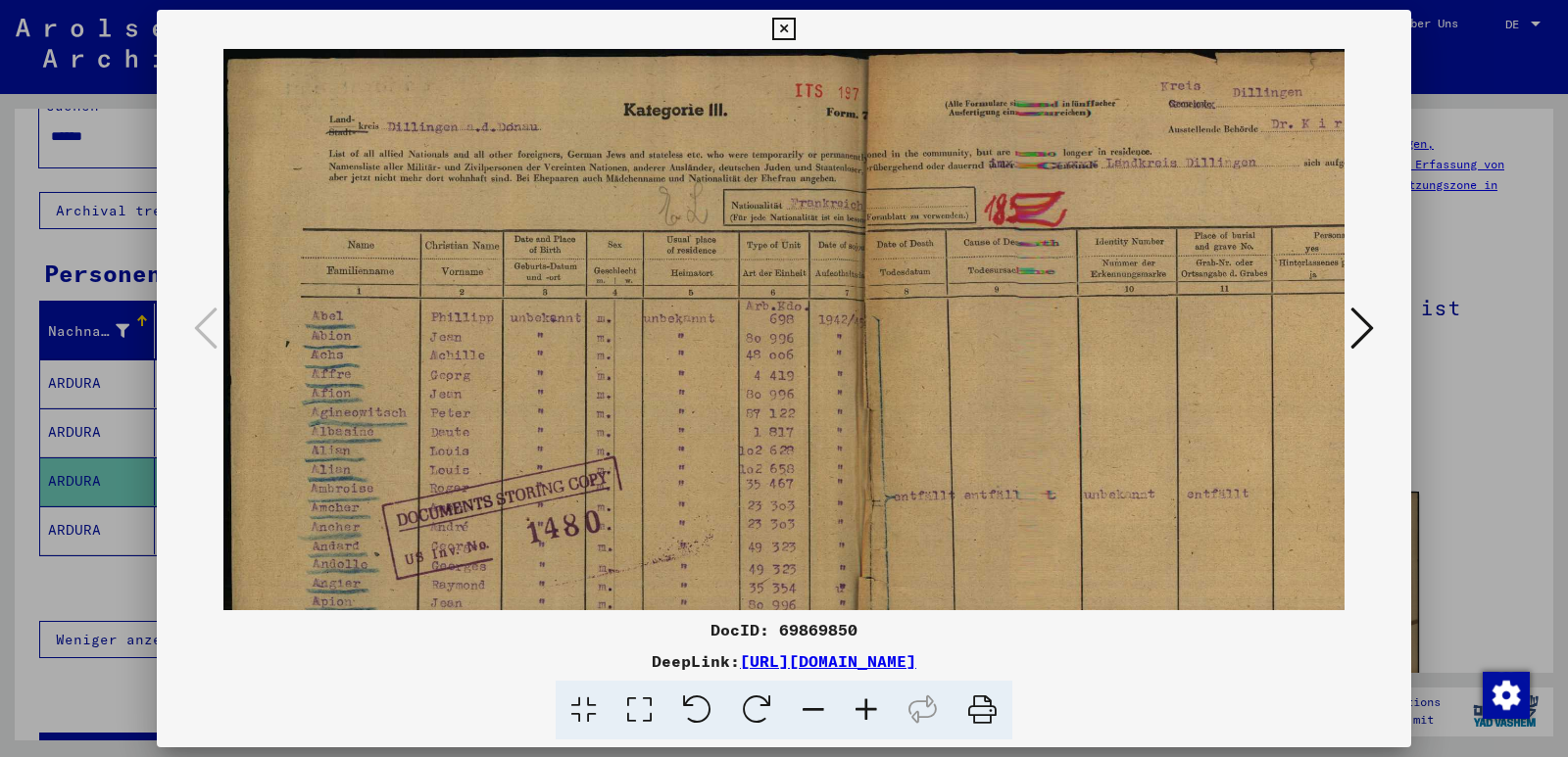
click at [868, 708] on icon at bounding box center [865, 710] width 53 height 59
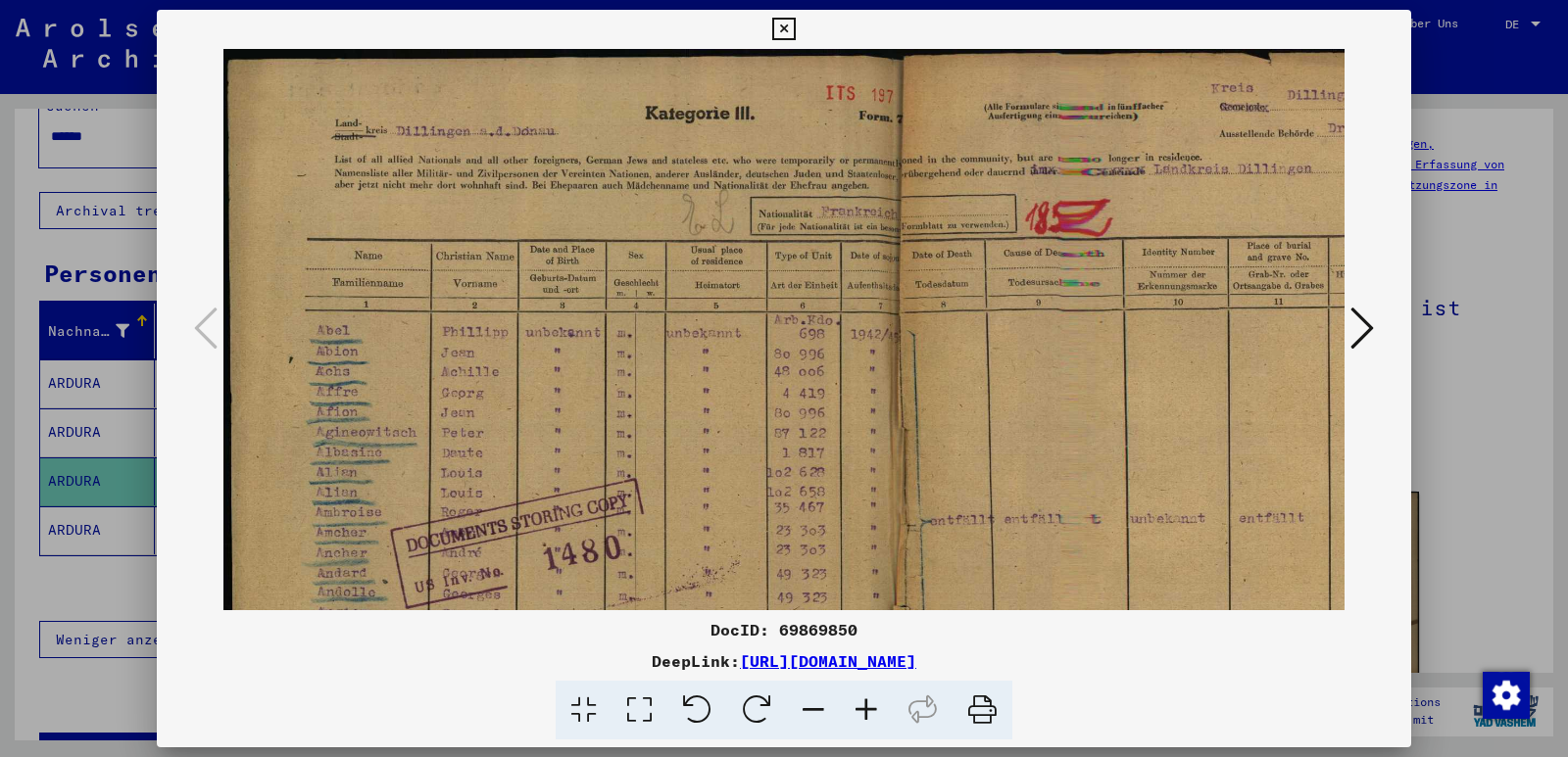
click at [868, 708] on icon at bounding box center [865, 710] width 53 height 59
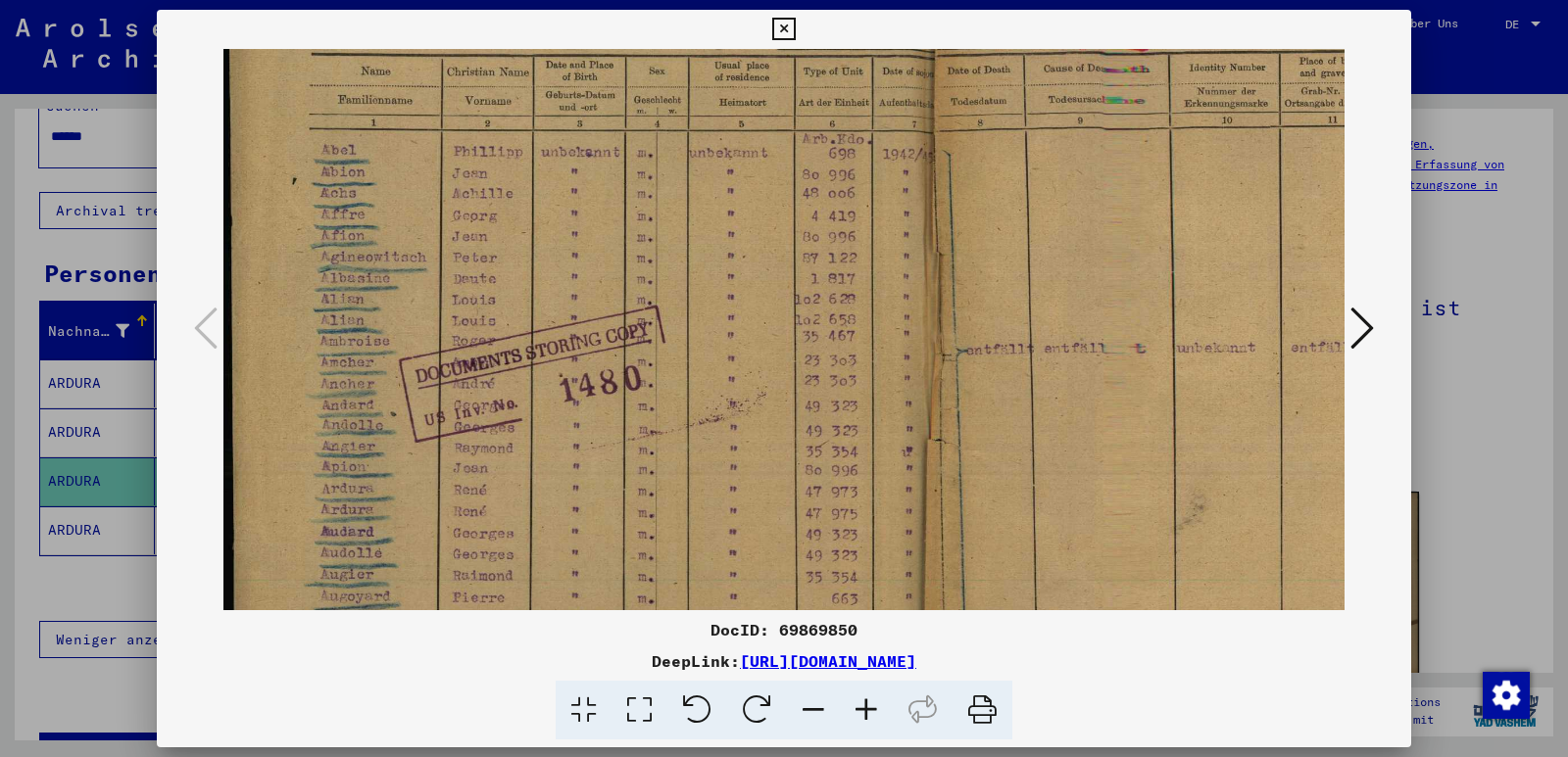
scroll to position [282, 1]
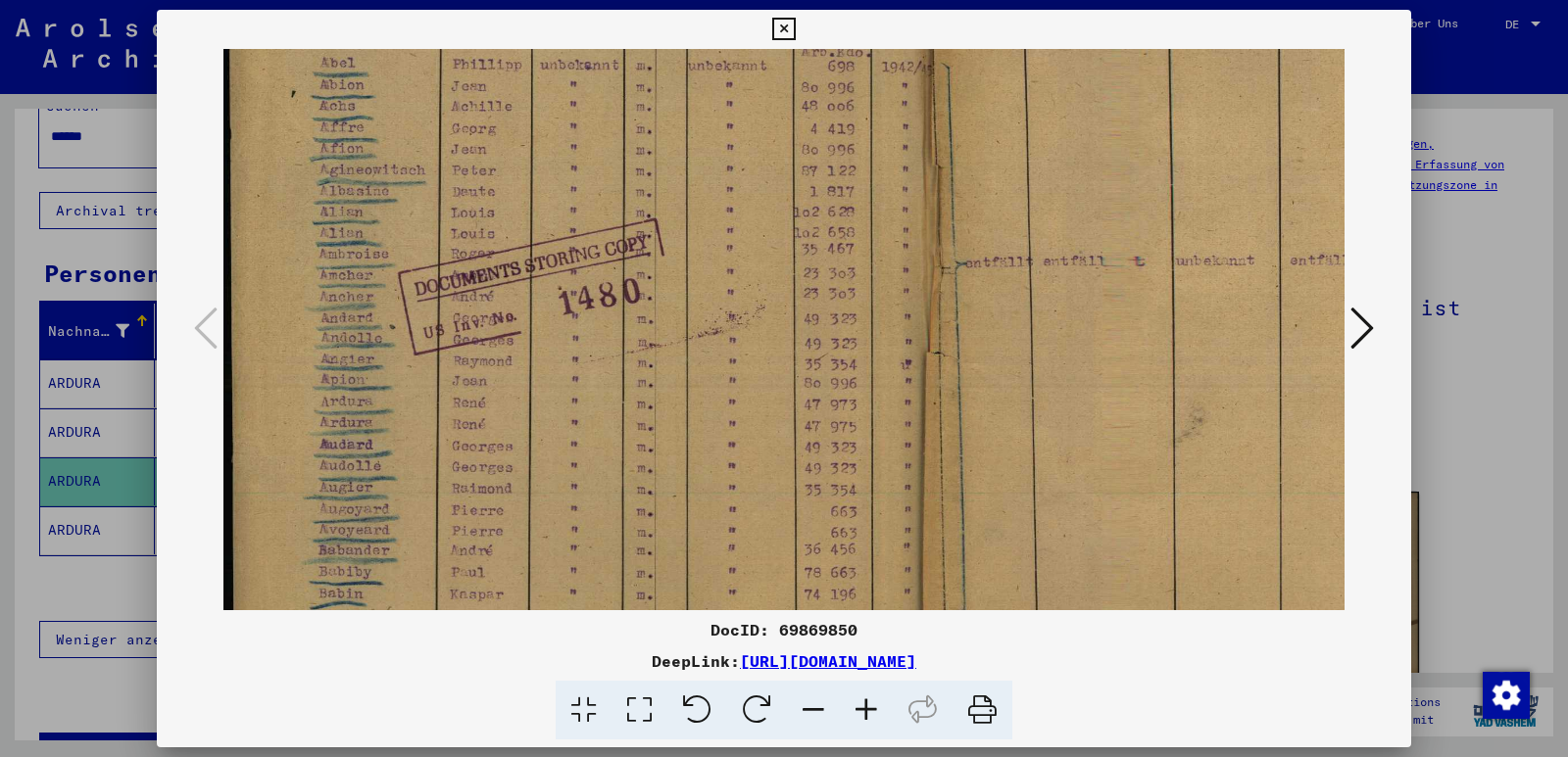
drag, startPoint x: 526, startPoint y: 421, endPoint x: 577, endPoint y: 139, distance: 286.6
click at [577, 139] on img at bounding box center [936, 269] width 1427 height 1003
click at [863, 705] on icon at bounding box center [865, 710] width 53 height 59
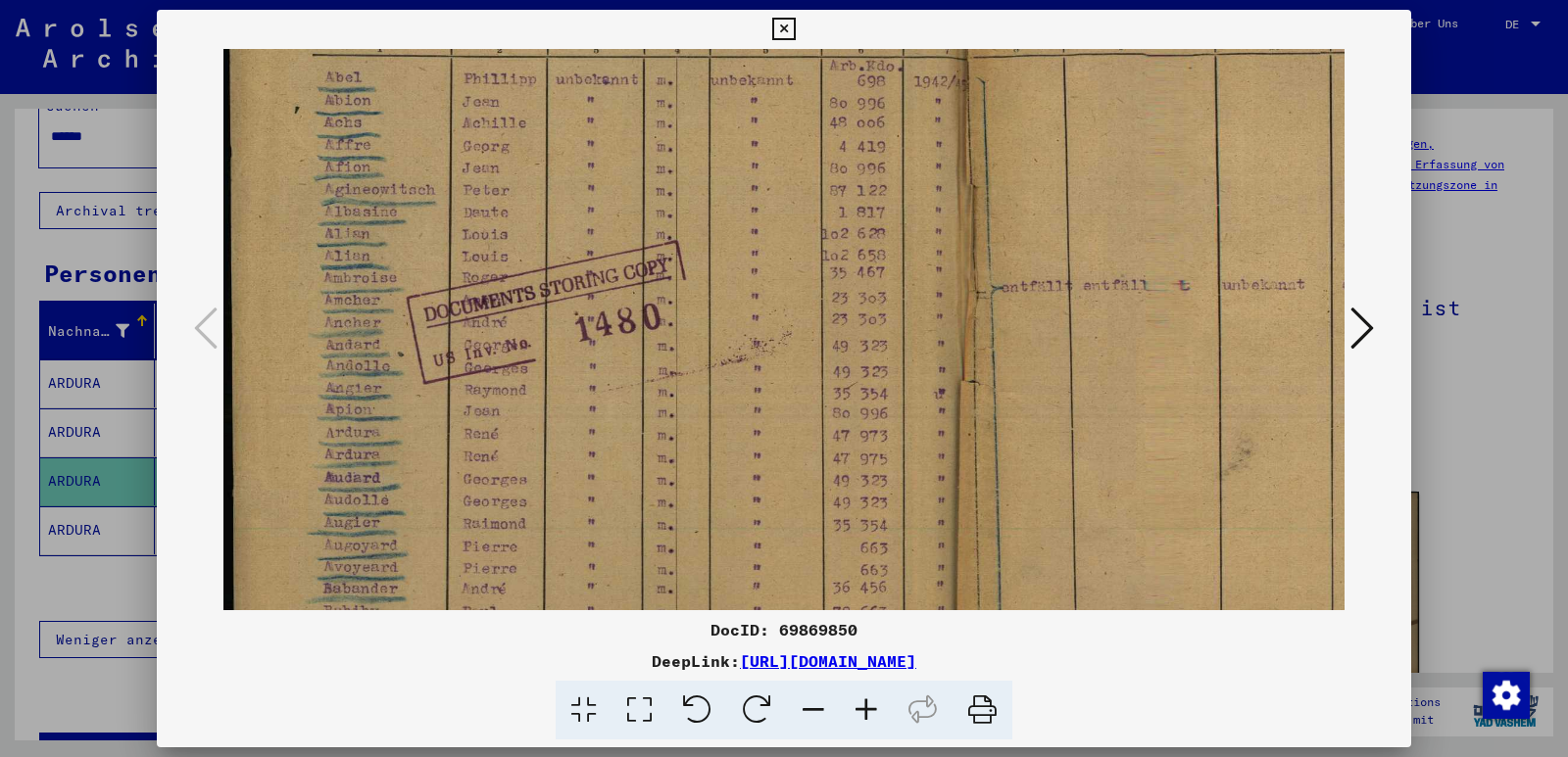
click at [855, 161] on img at bounding box center [970, 292] width 1497 height 1051
click at [787, 34] on icon at bounding box center [783, 30] width 23 height 24
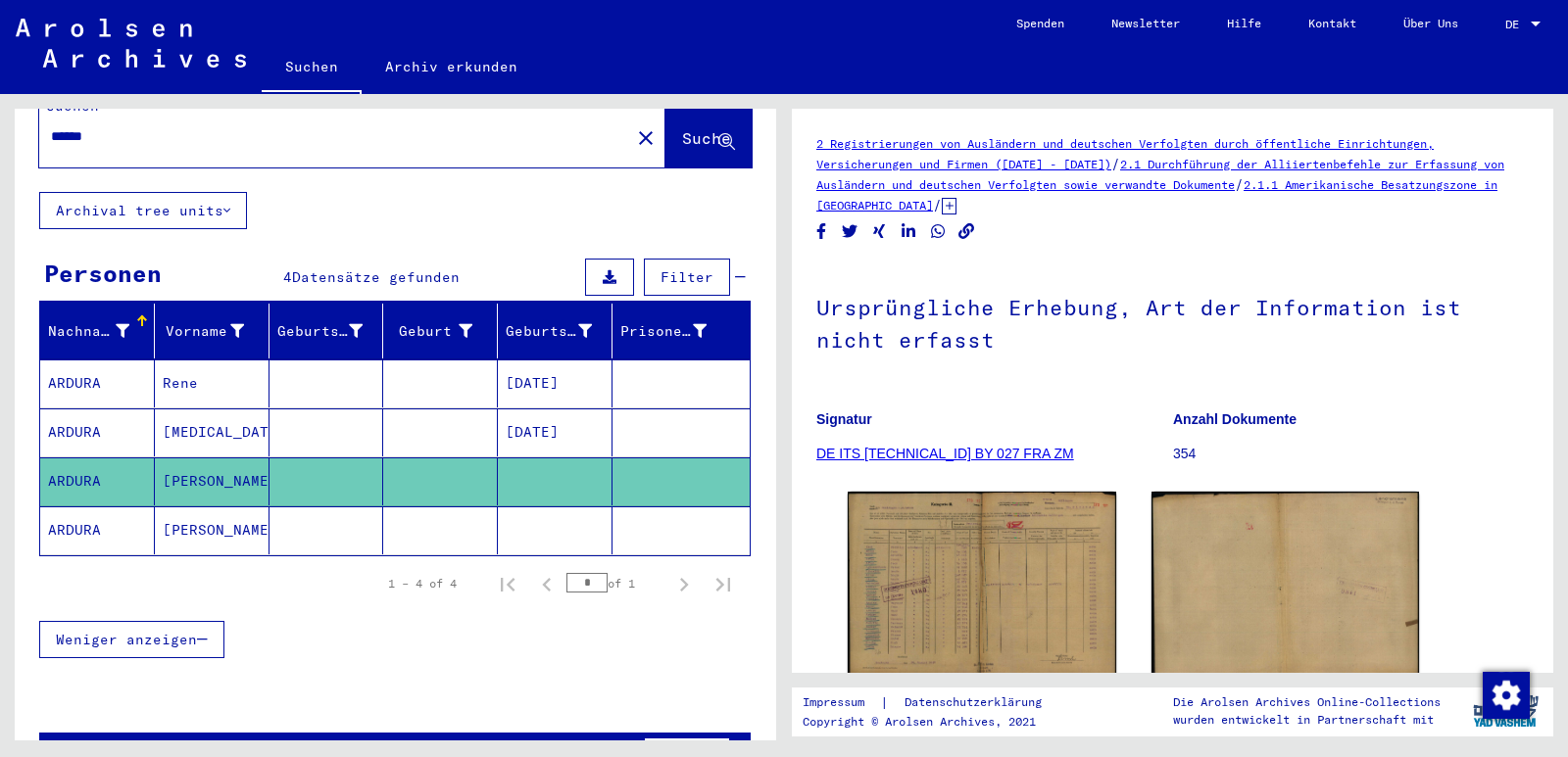
click at [63, 511] on mat-cell "ARDURA" at bounding box center [98, 530] width 115 height 48
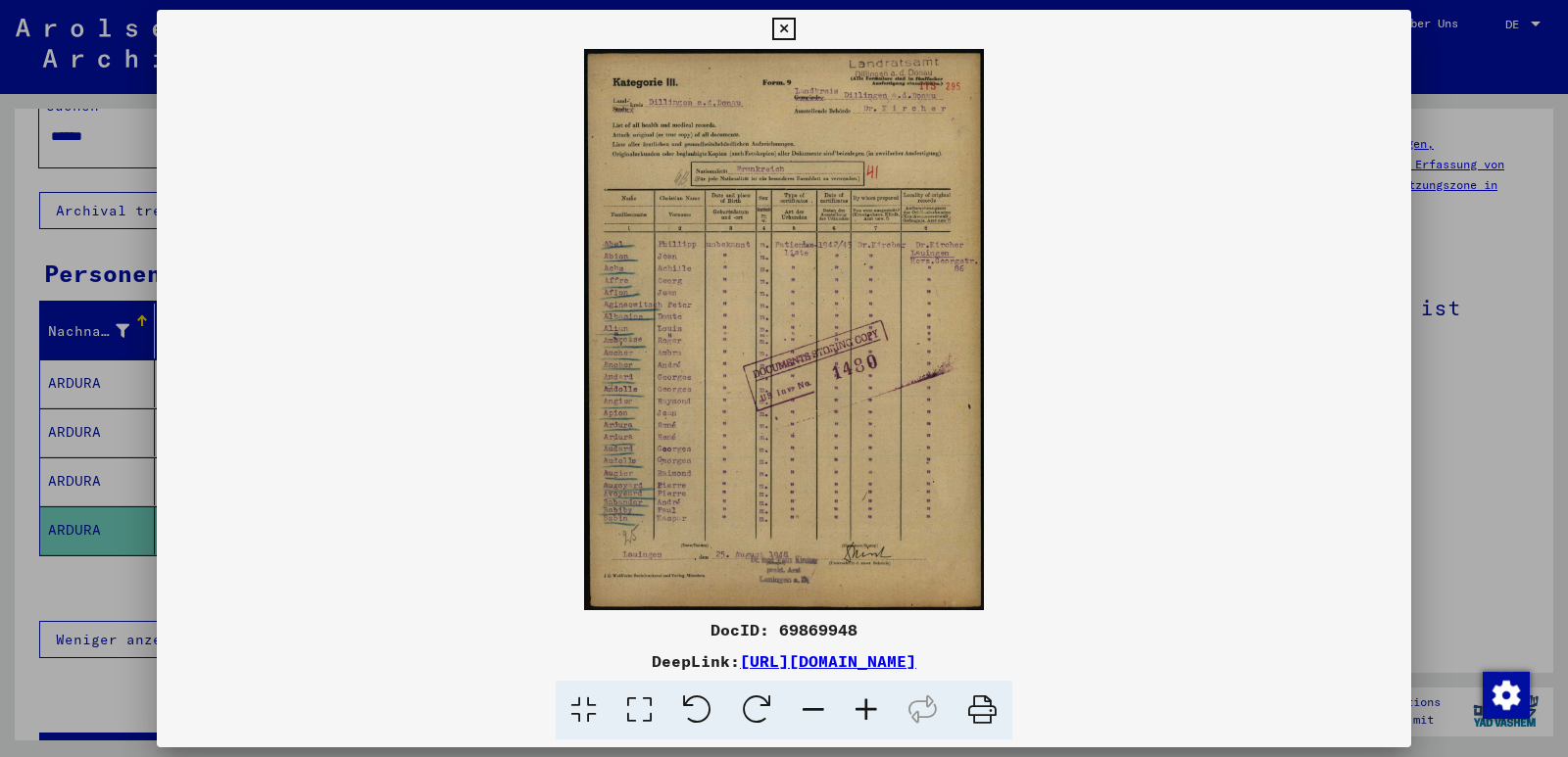
click at [869, 705] on icon at bounding box center [865, 710] width 53 height 59
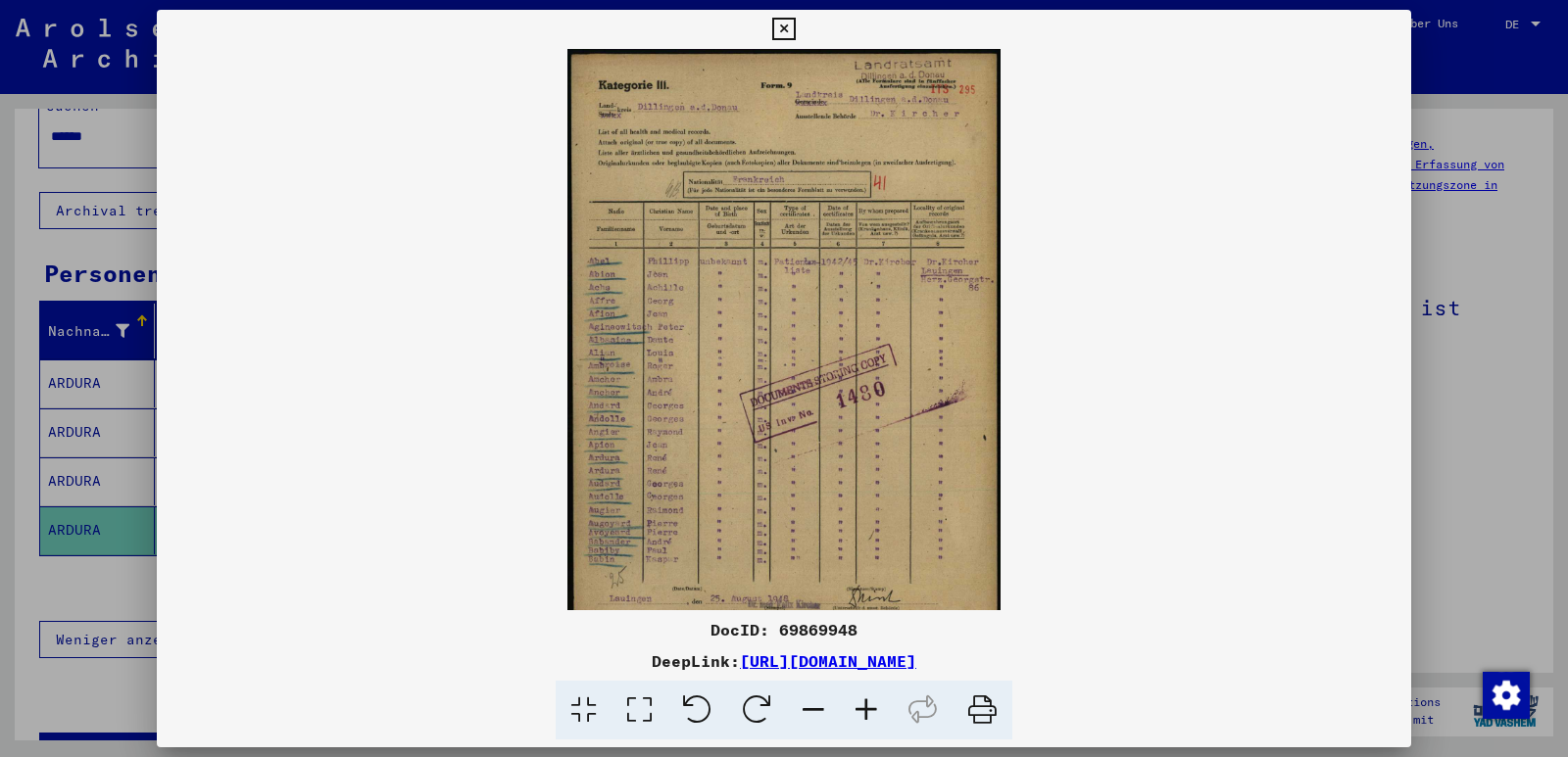
click at [869, 705] on icon at bounding box center [865, 710] width 53 height 59
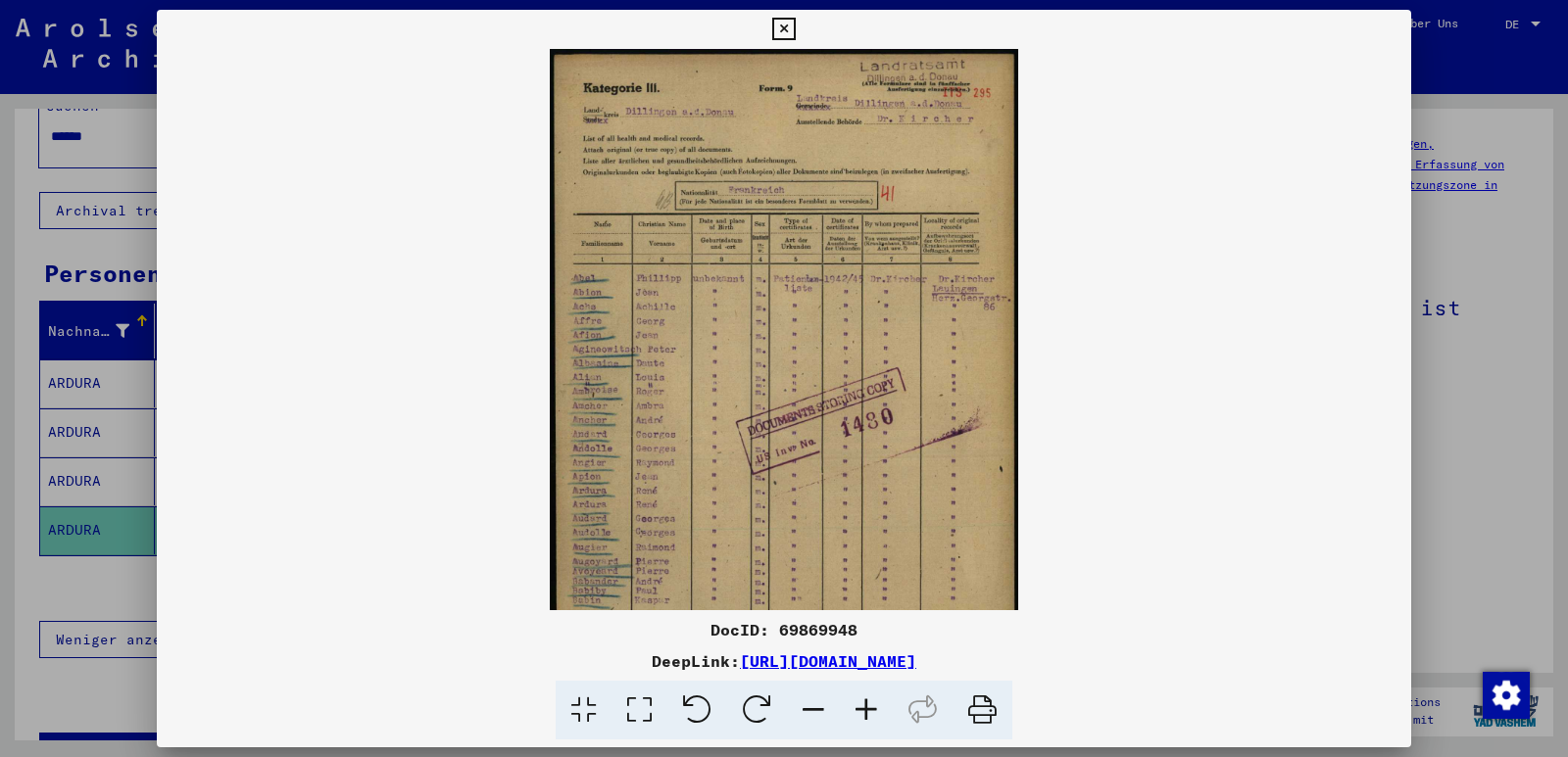
click at [869, 705] on icon at bounding box center [865, 710] width 53 height 59
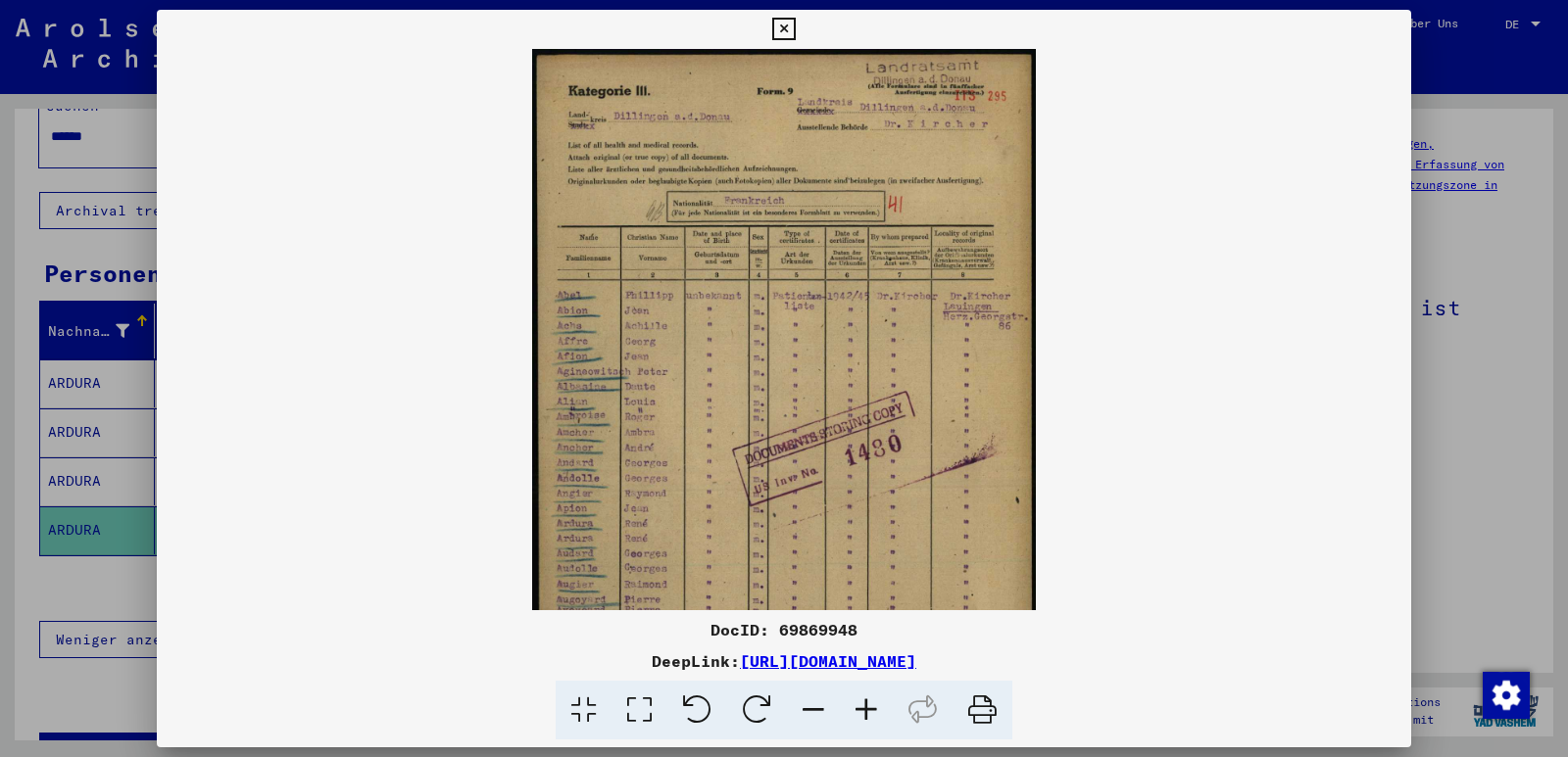
click at [869, 705] on icon at bounding box center [865, 710] width 53 height 59
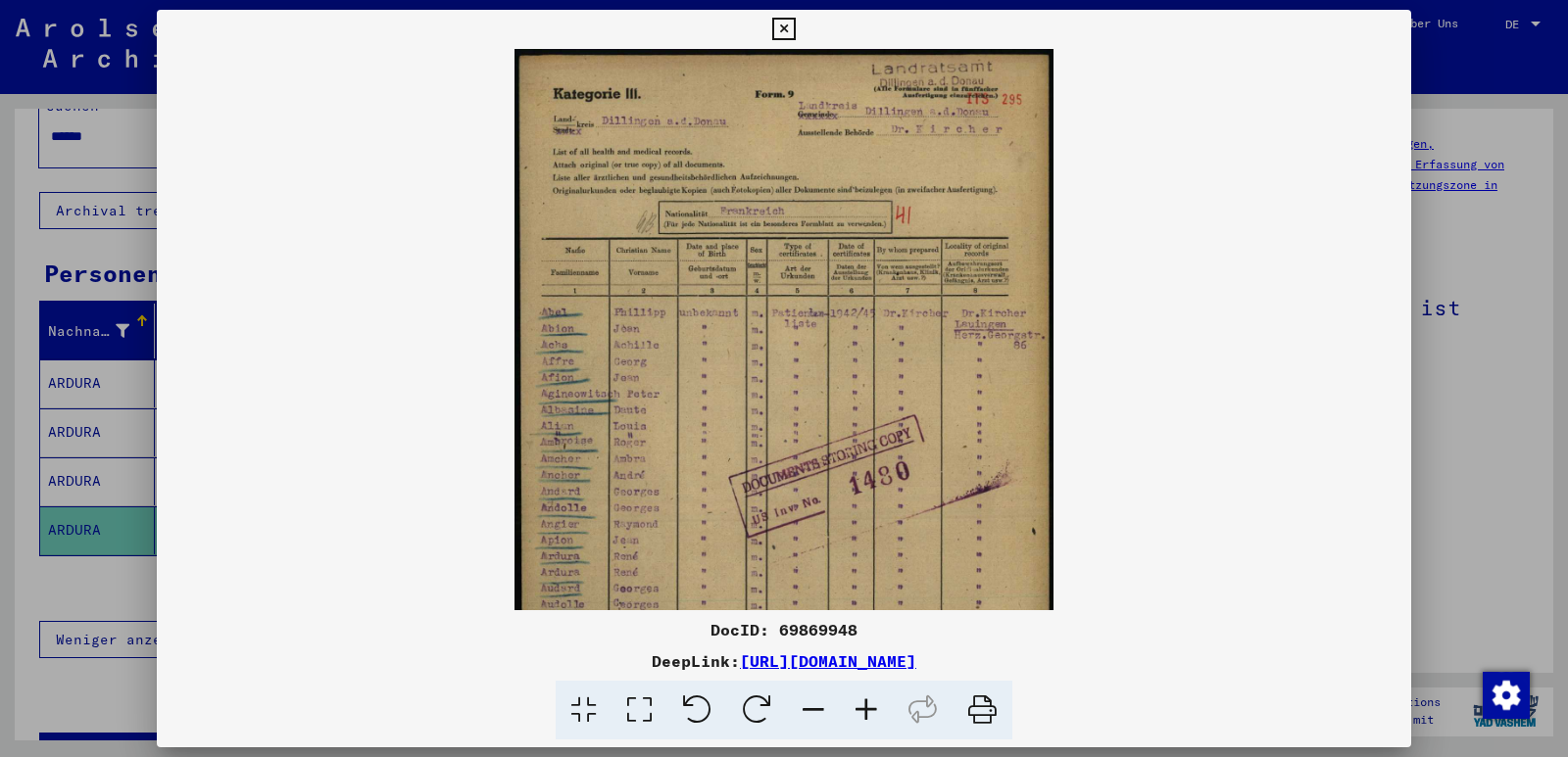
click at [869, 705] on icon at bounding box center [865, 710] width 53 height 59
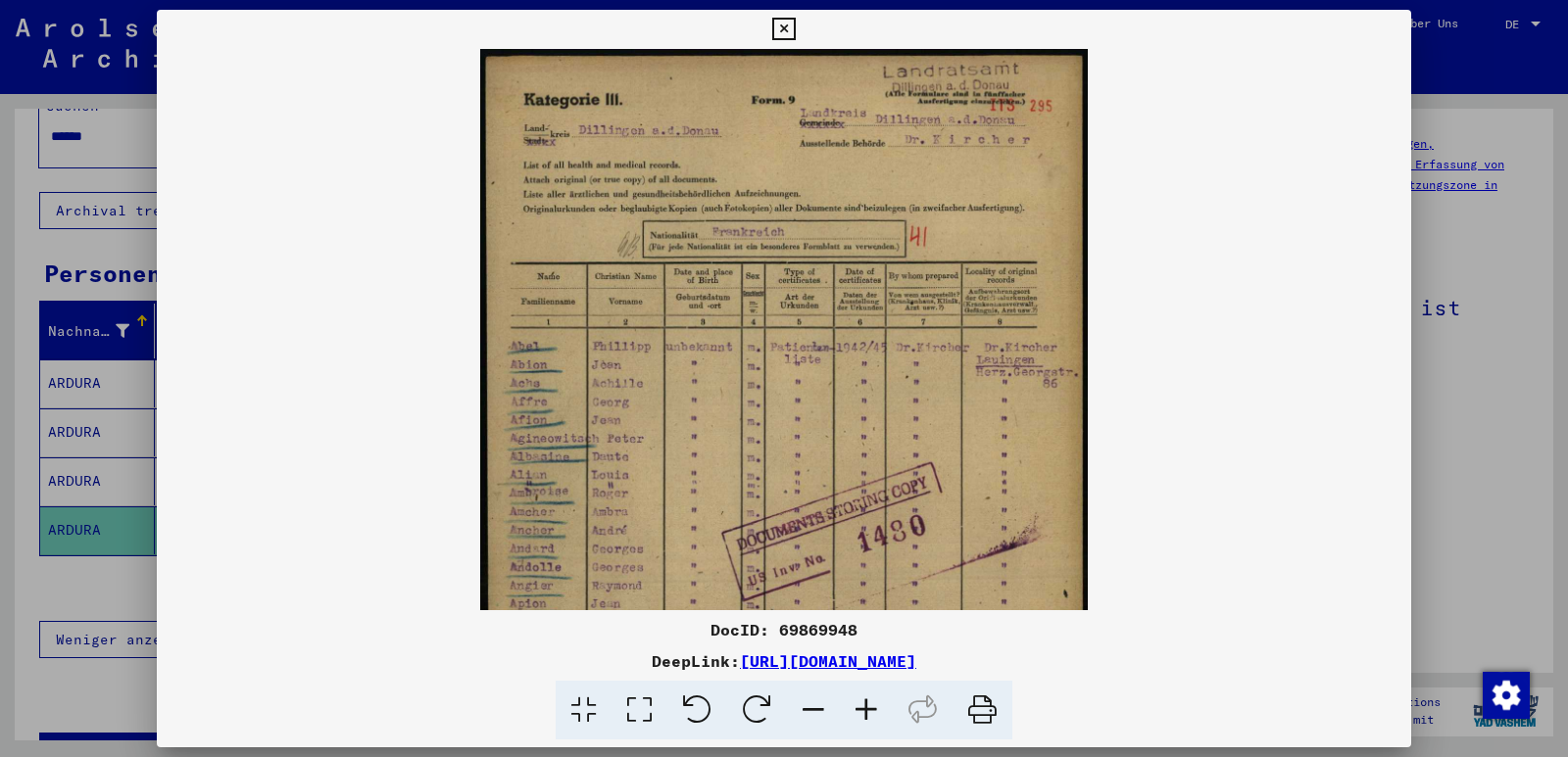
click at [869, 705] on icon at bounding box center [865, 710] width 53 height 59
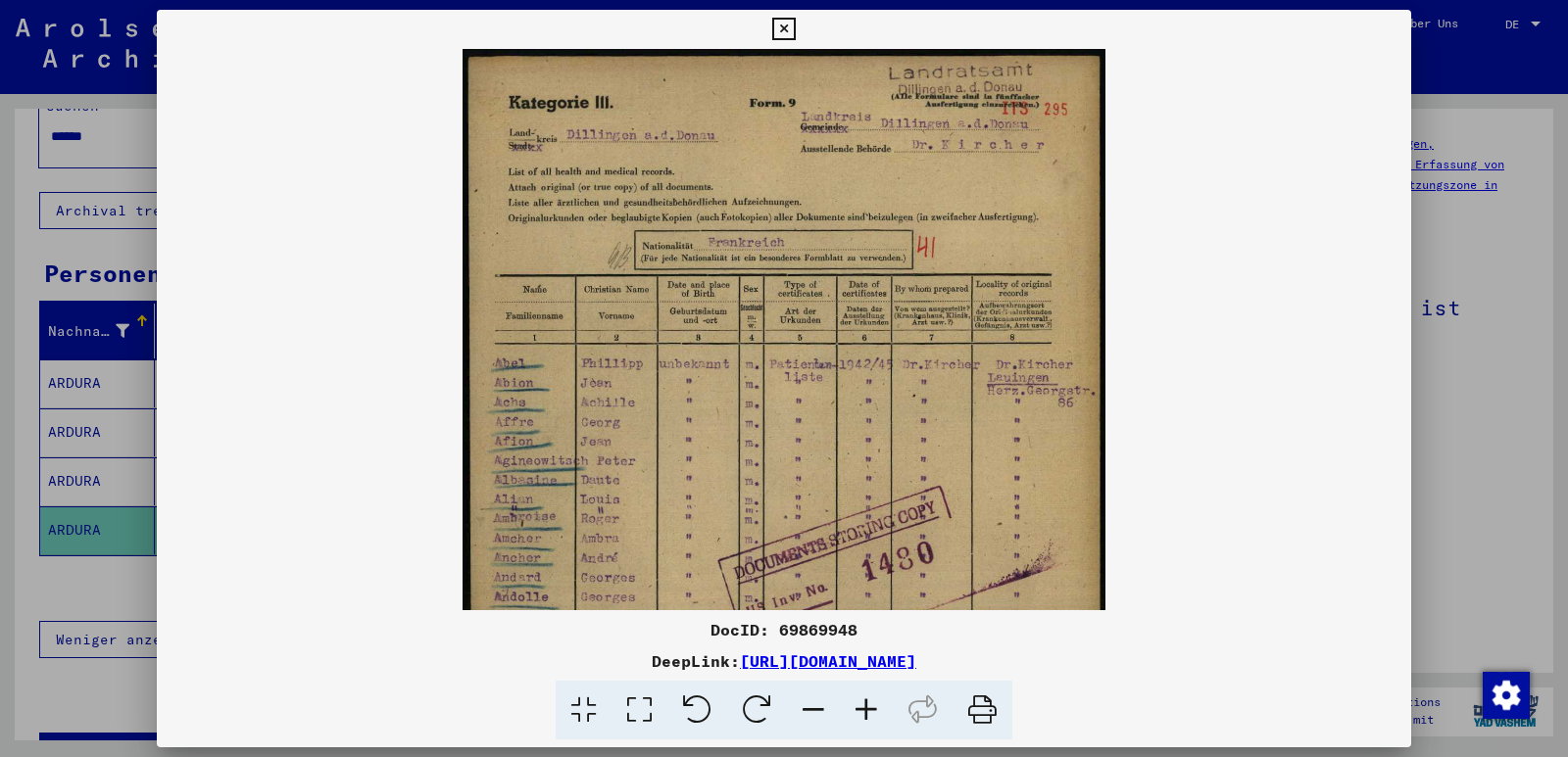
click at [869, 705] on icon at bounding box center [865, 710] width 53 height 59
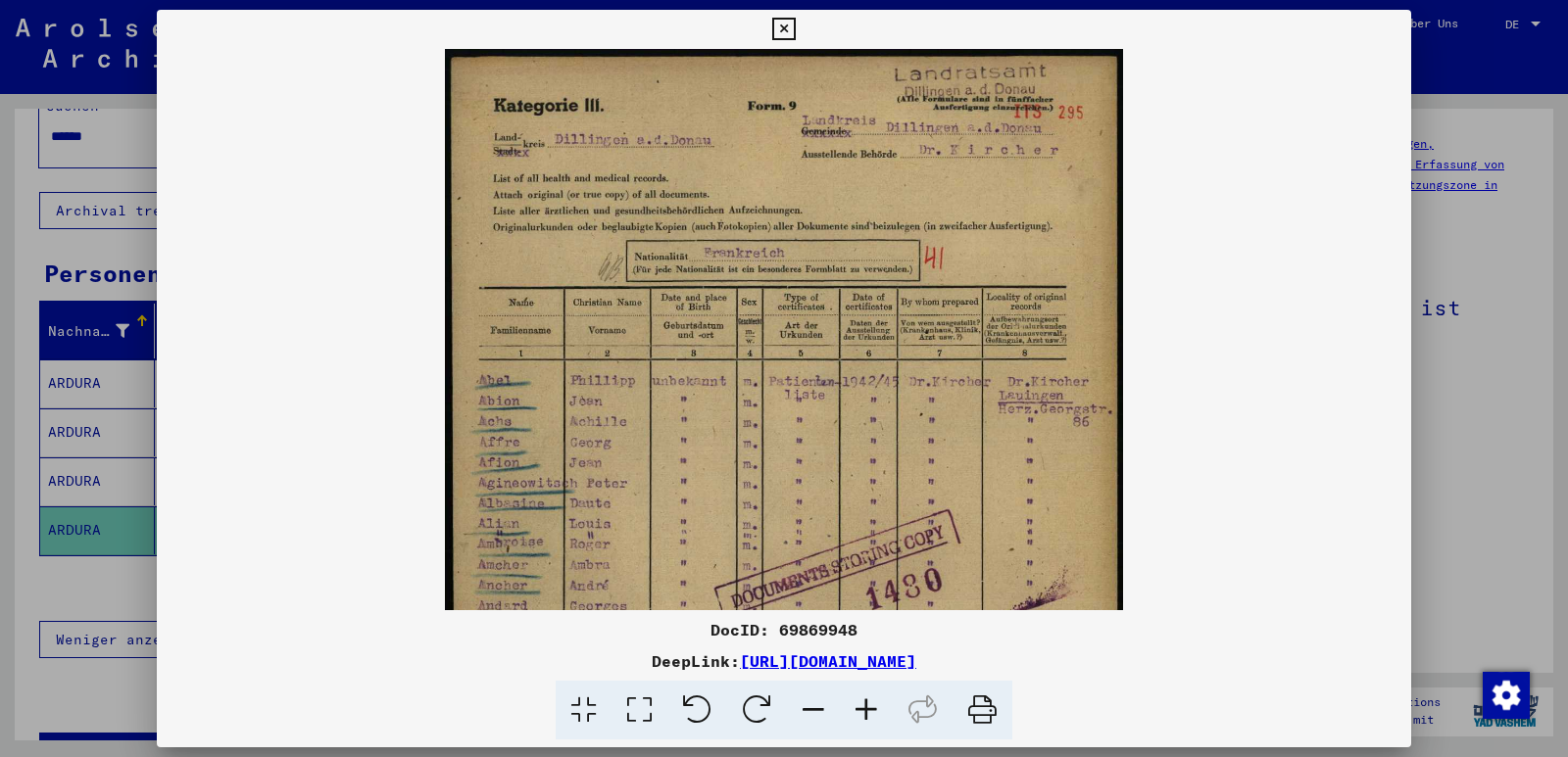
click at [869, 705] on icon at bounding box center [865, 710] width 53 height 59
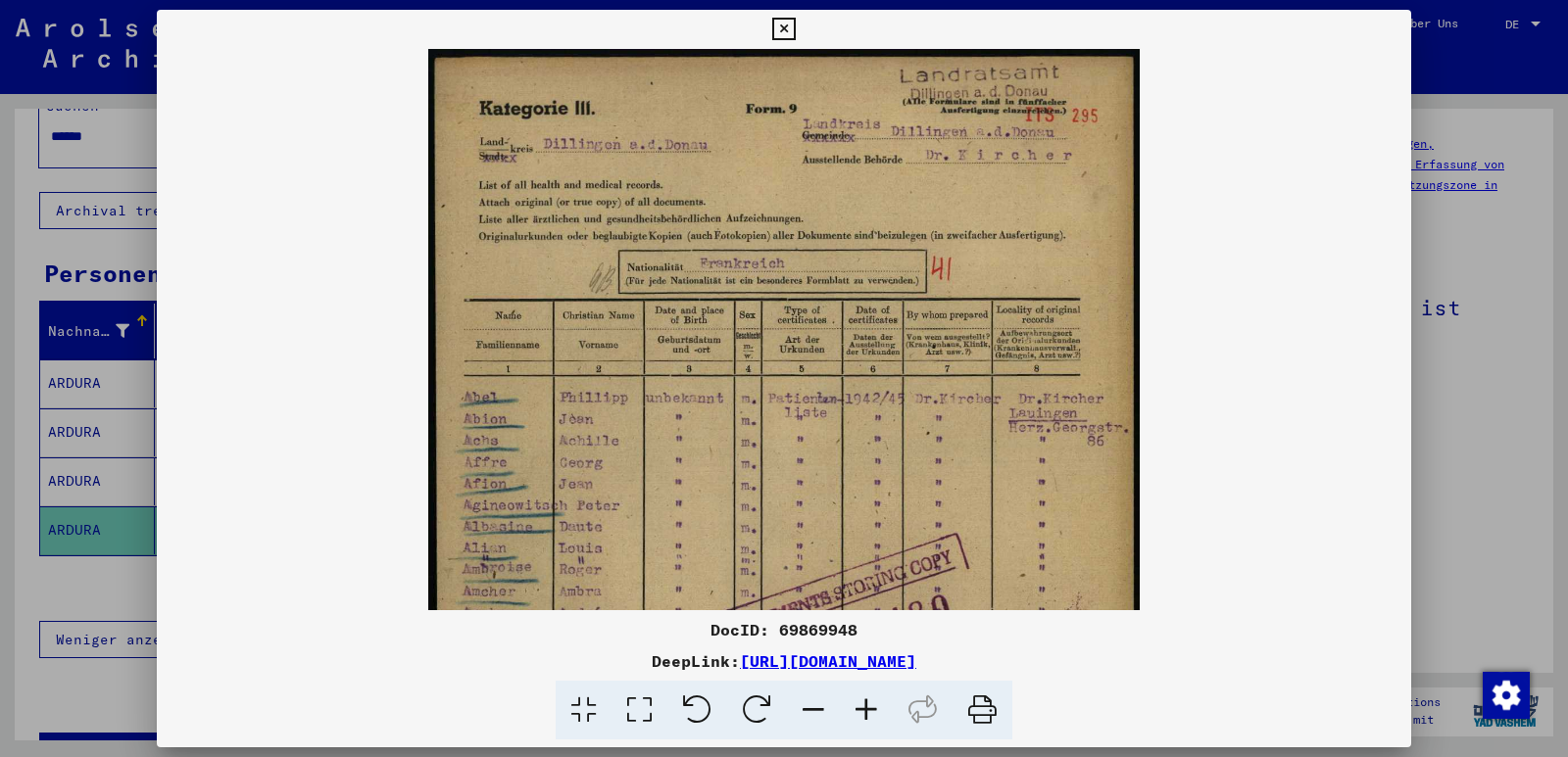
click at [869, 705] on icon at bounding box center [865, 710] width 53 height 59
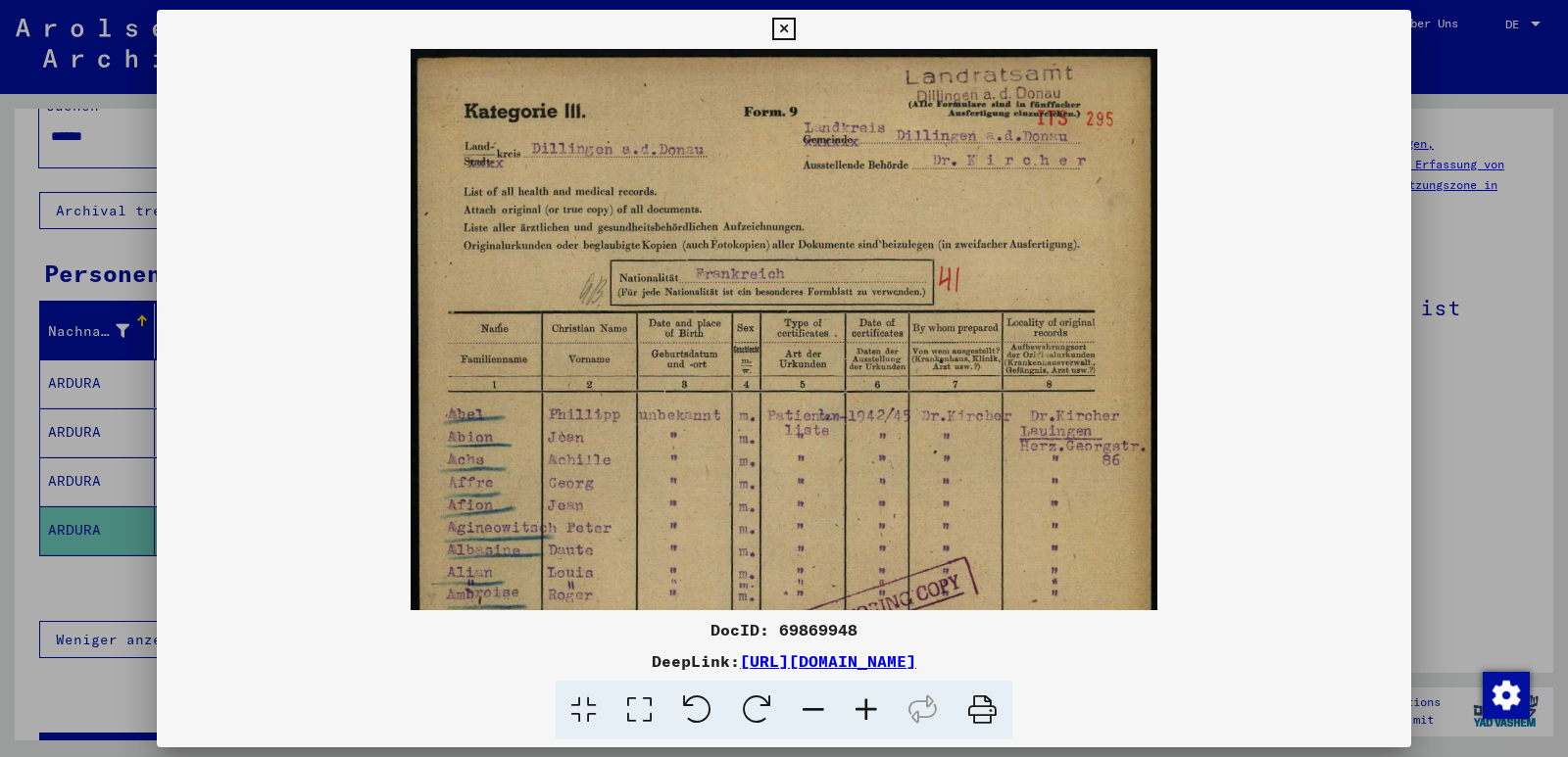
click at [869, 705] on icon at bounding box center [865, 710] width 53 height 59
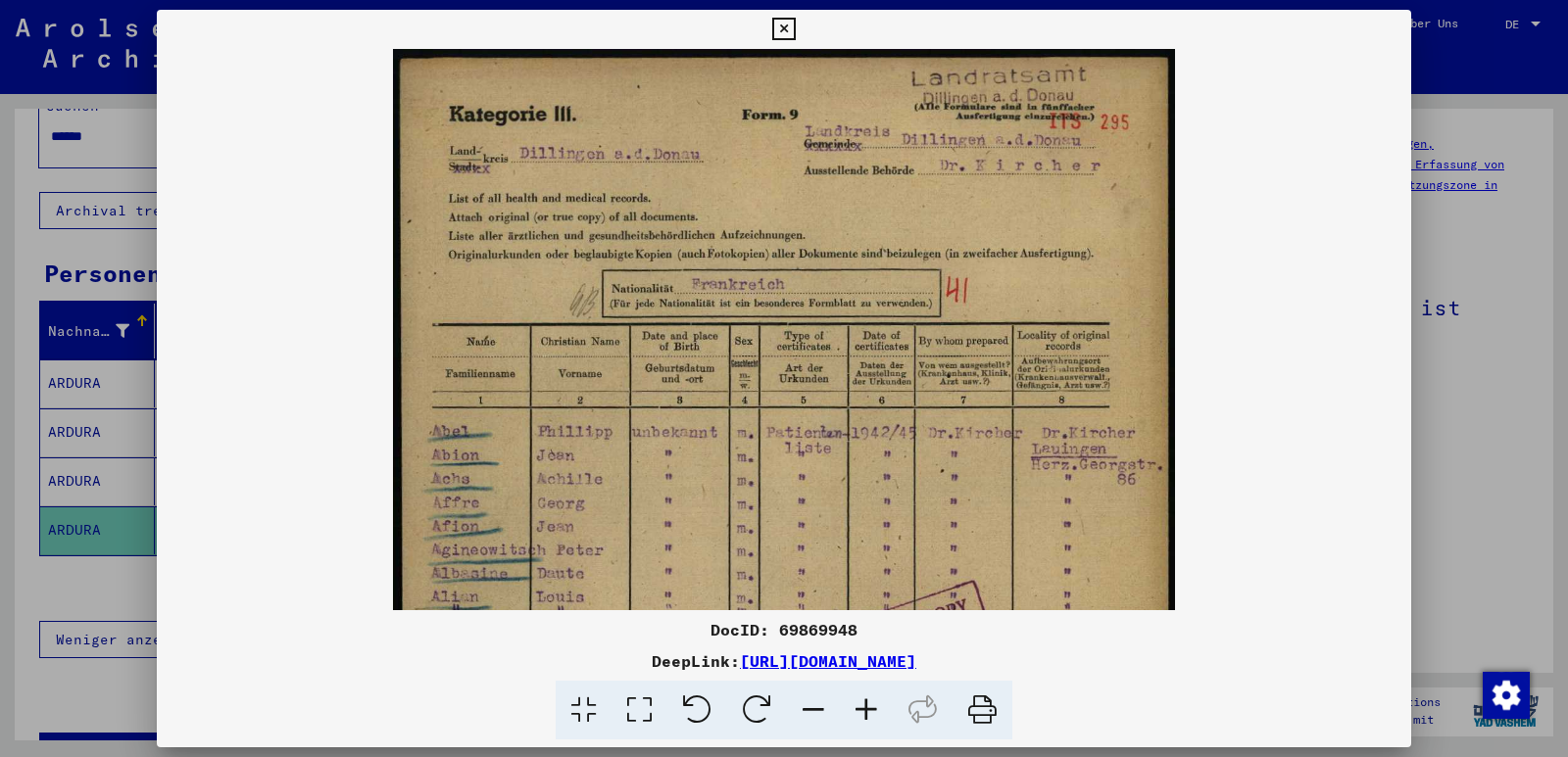
click at [869, 705] on icon at bounding box center [865, 710] width 53 height 59
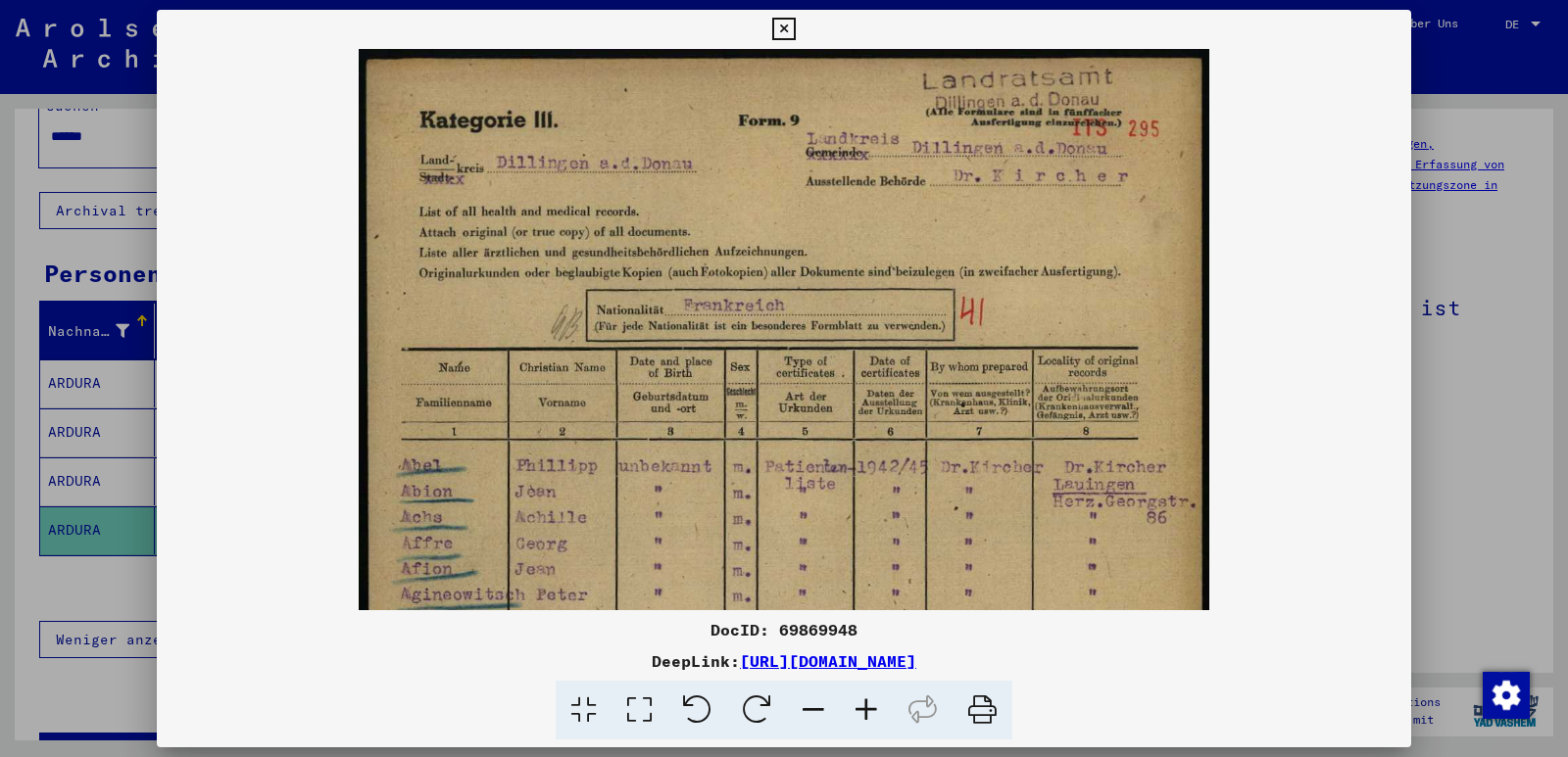
click at [869, 705] on icon at bounding box center [865, 710] width 53 height 59
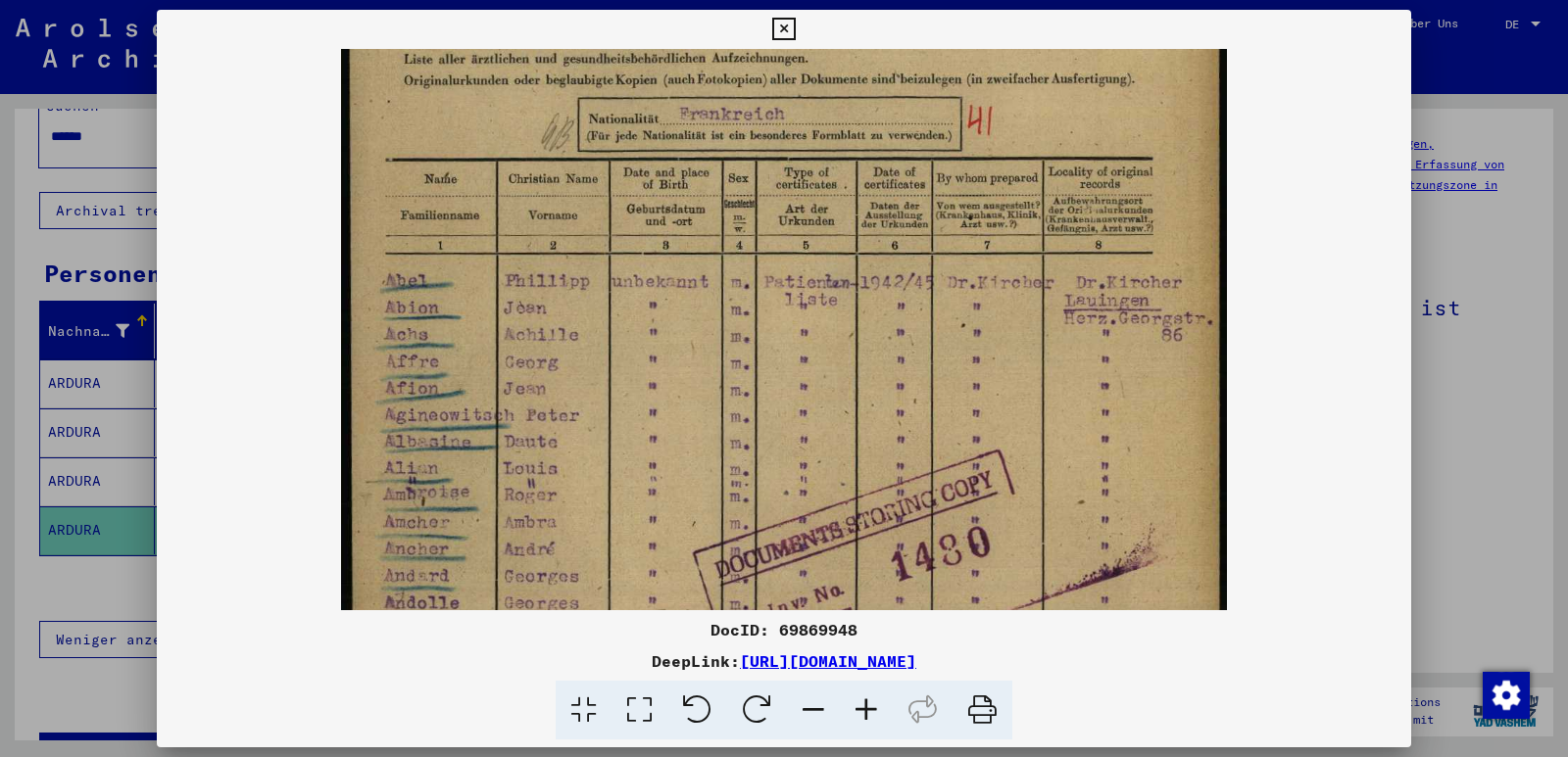
scroll to position [281, 0]
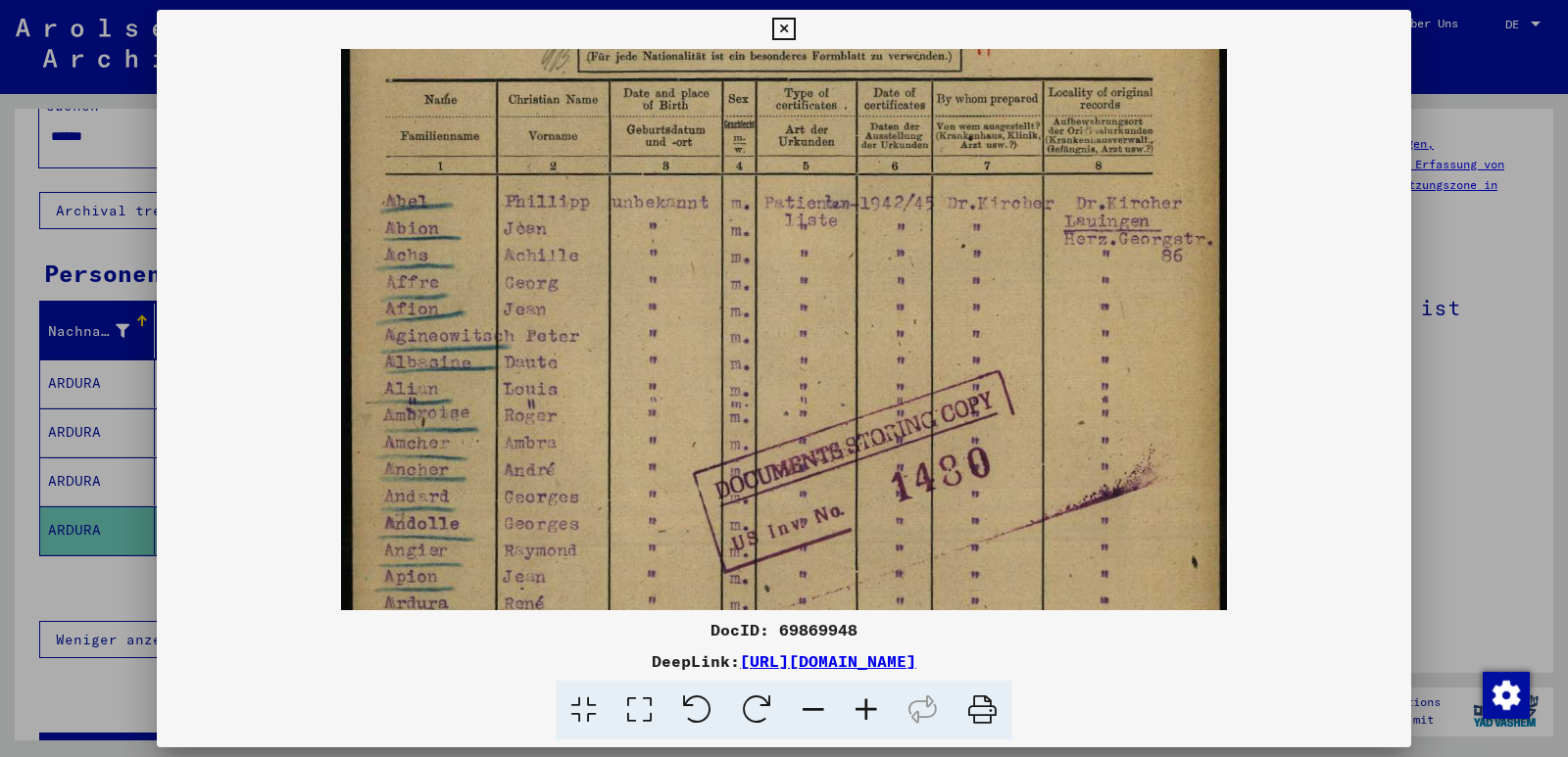
drag, startPoint x: 517, startPoint y: 404, endPoint x: 577, endPoint y: 124, distance: 286.4
click at [577, 124] on img at bounding box center [784, 391] width 886 height 1247
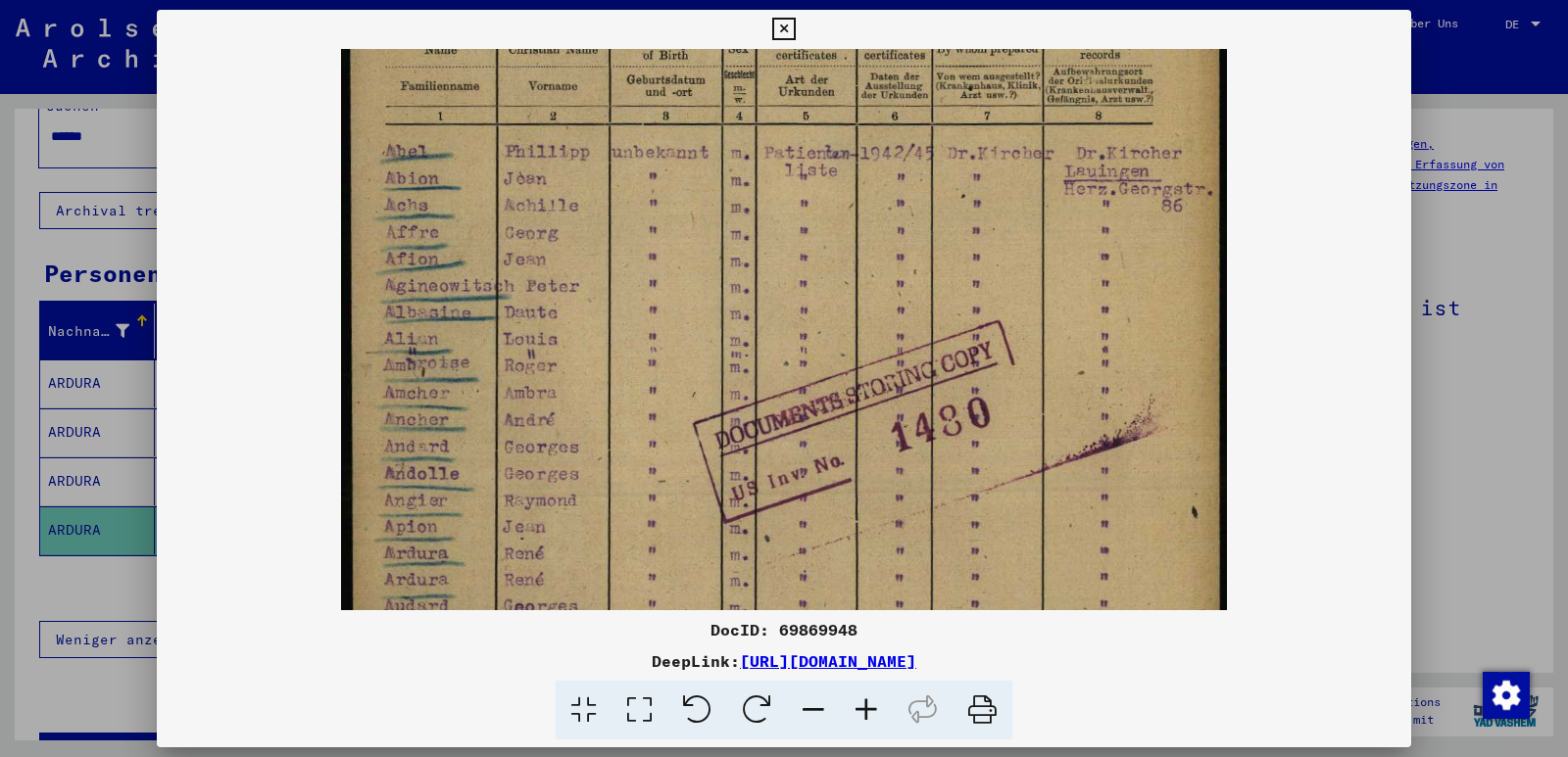
scroll to position [341, 0]
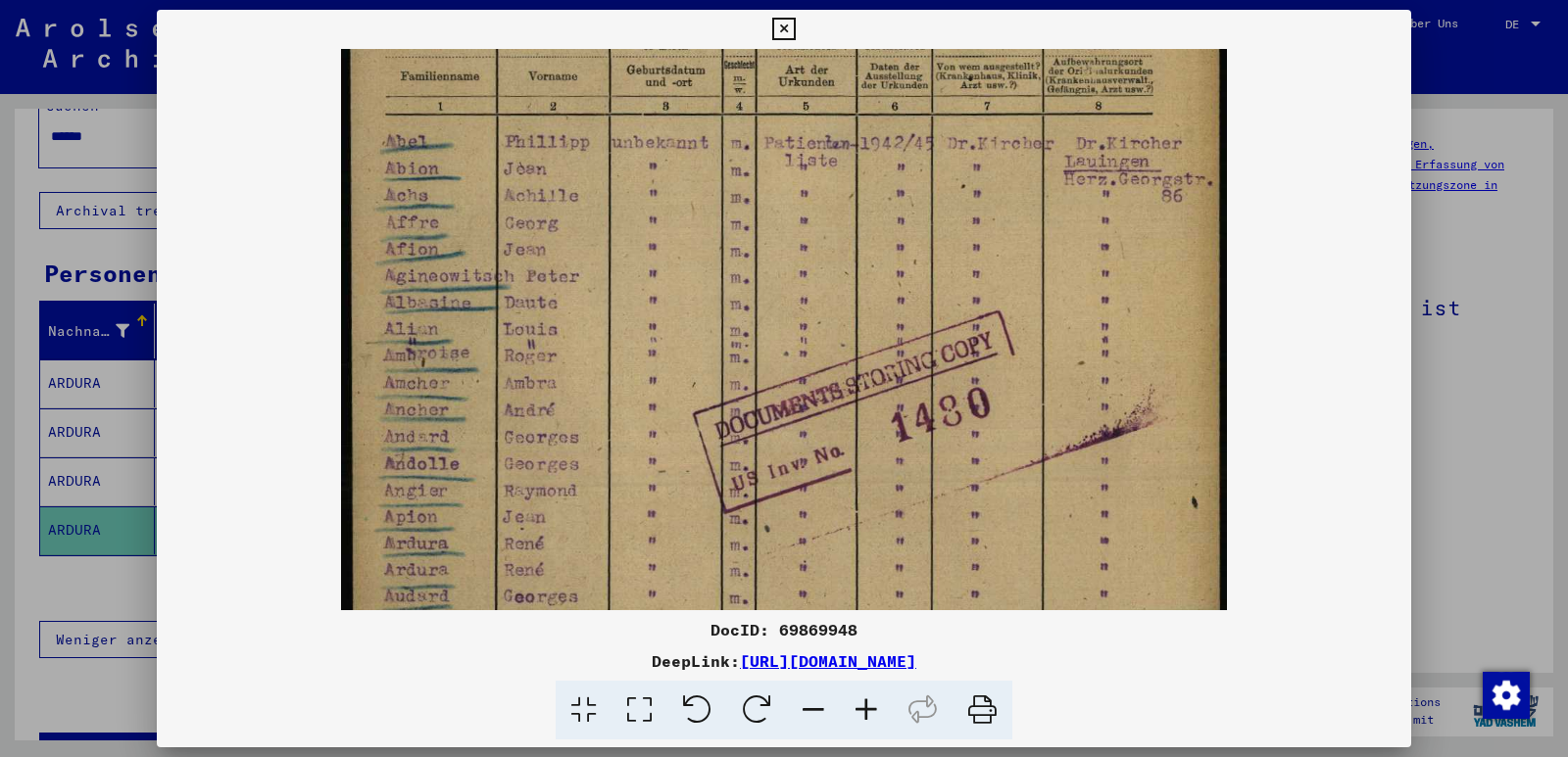
drag, startPoint x: 581, startPoint y: 413, endPoint x: 586, endPoint y: 354, distance: 59.2
click at [586, 354] on img at bounding box center [784, 331] width 886 height 1247
click at [786, 27] on icon at bounding box center [783, 30] width 23 height 24
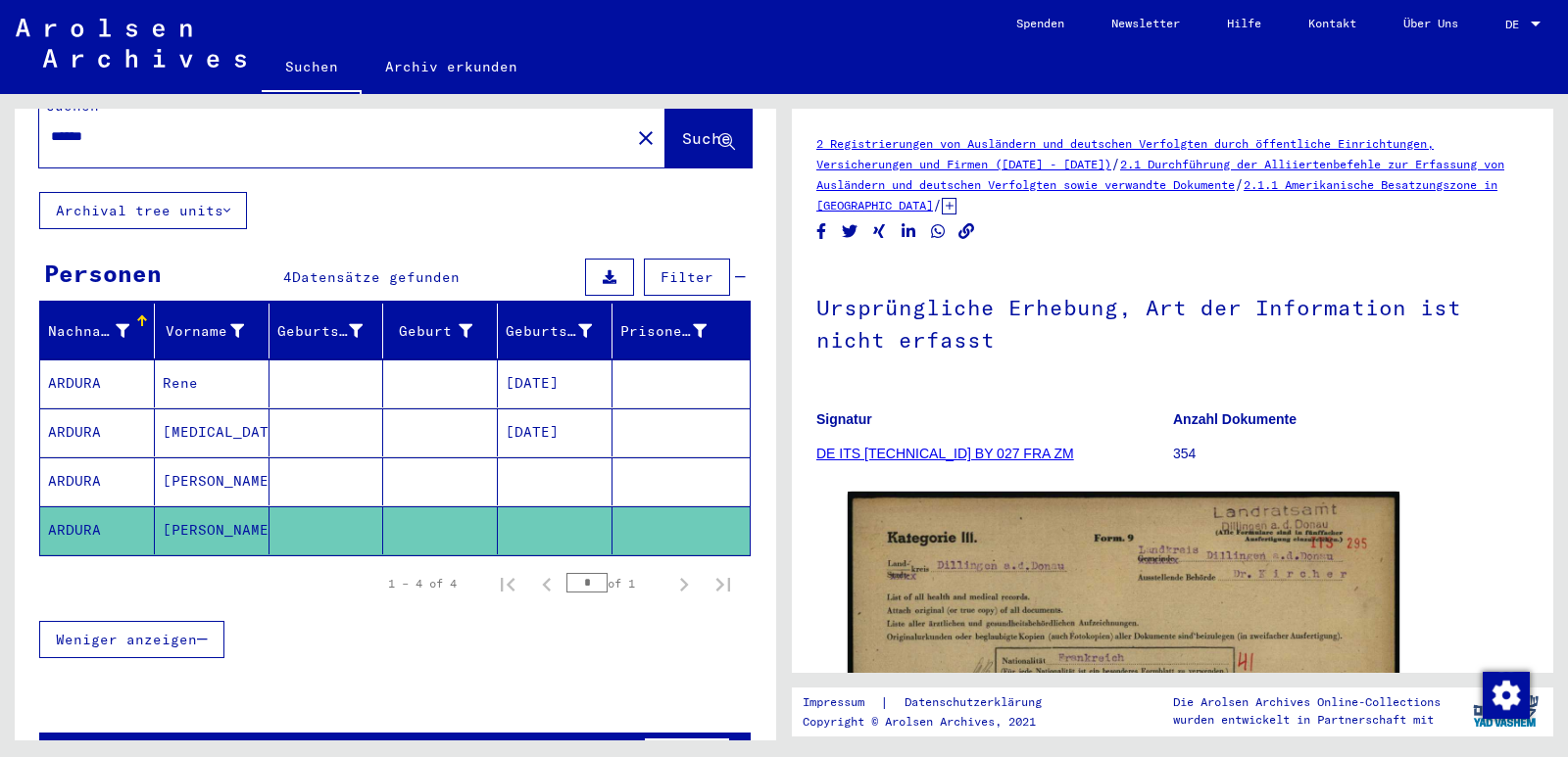
click at [176, 127] on input "******" at bounding box center [334, 137] width 568 height 21
